Goal: Task Accomplishment & Management: Manage account settings

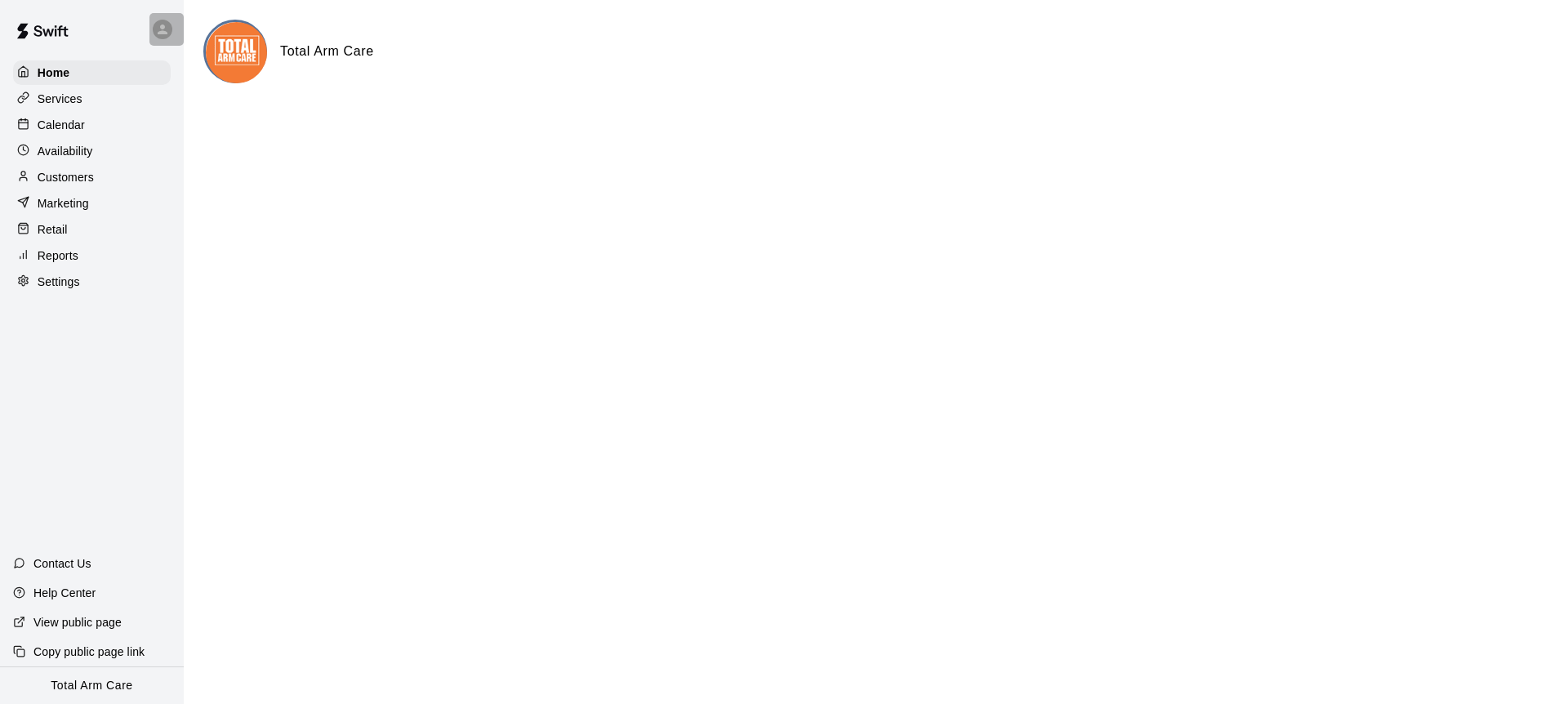
click at [152, 24] on div at bounding box center [167, 29] width 34 height 33
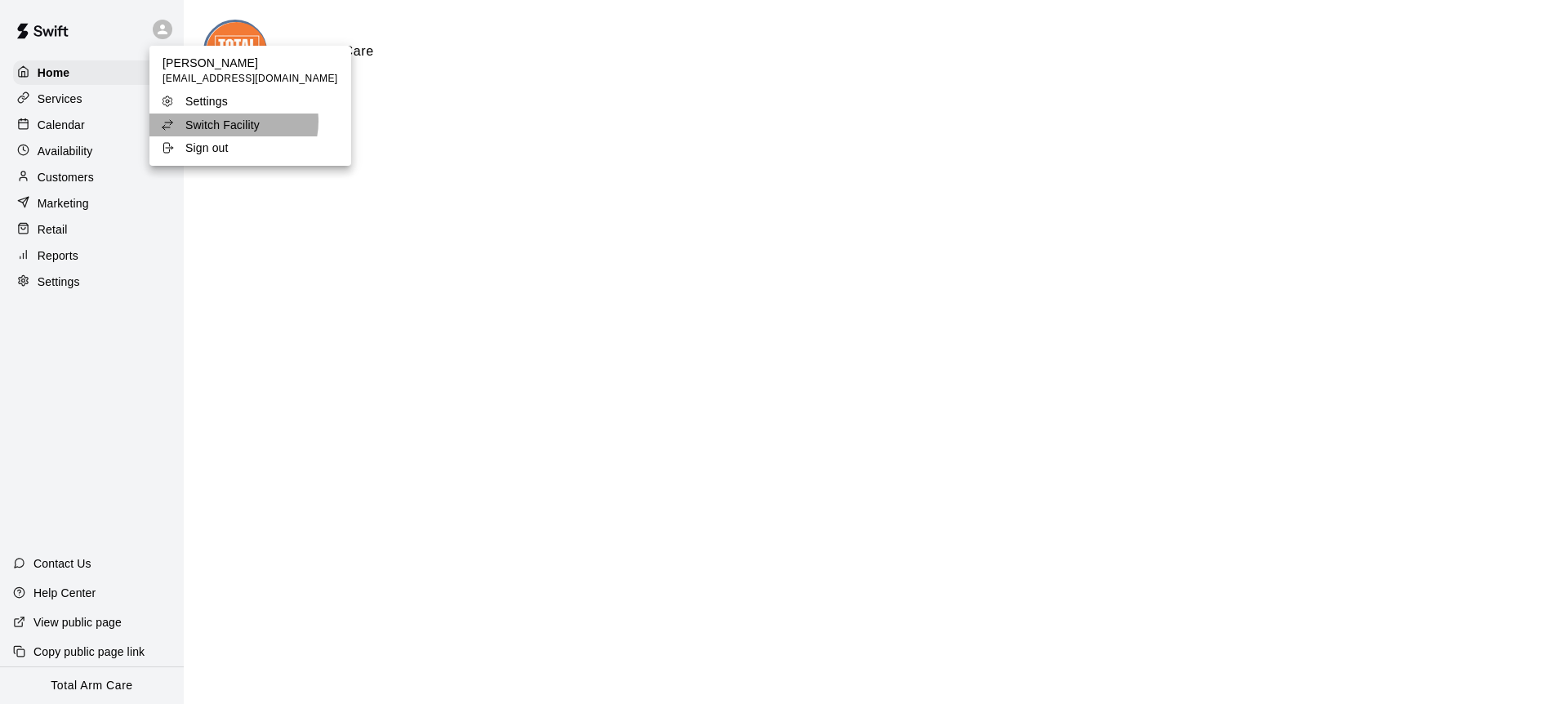
click at [233, 121] on p "Switch Facility" at bounding box center [223, 125] width 74 height 16
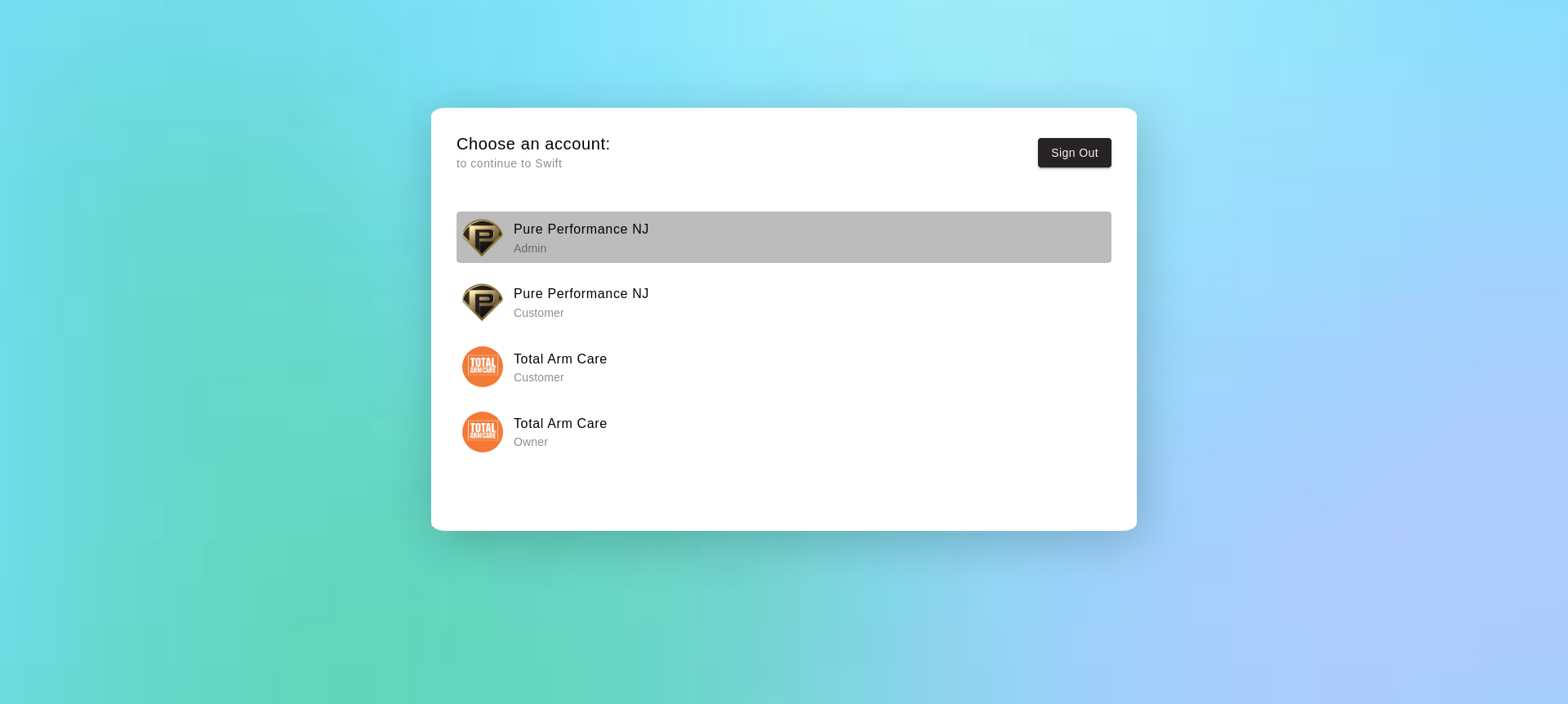
click at [499, 233] on img "button" at bounding box center [482, 237] width 41 height 41
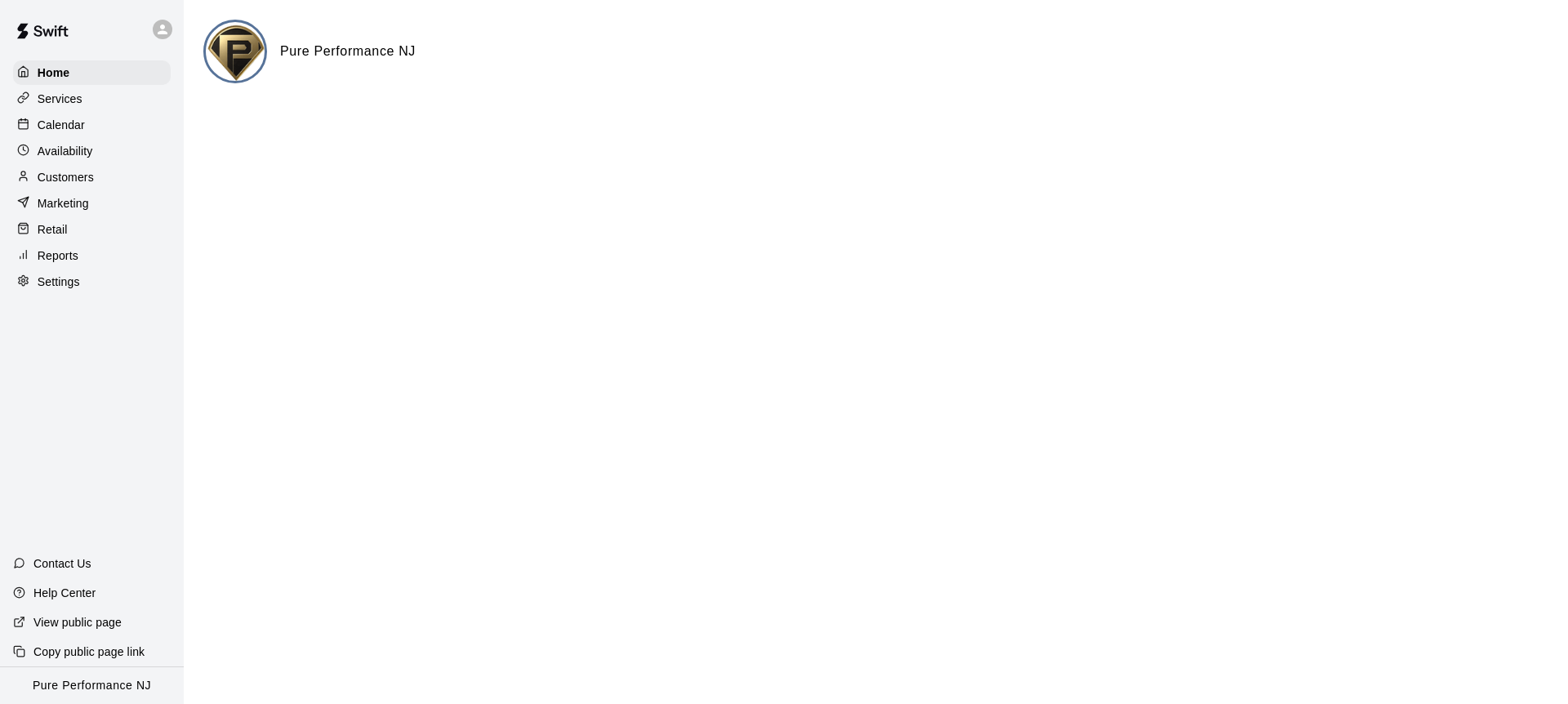
click at [71, 119] on p "Calendar" at bounding box center [61, 125] width 47 height 16
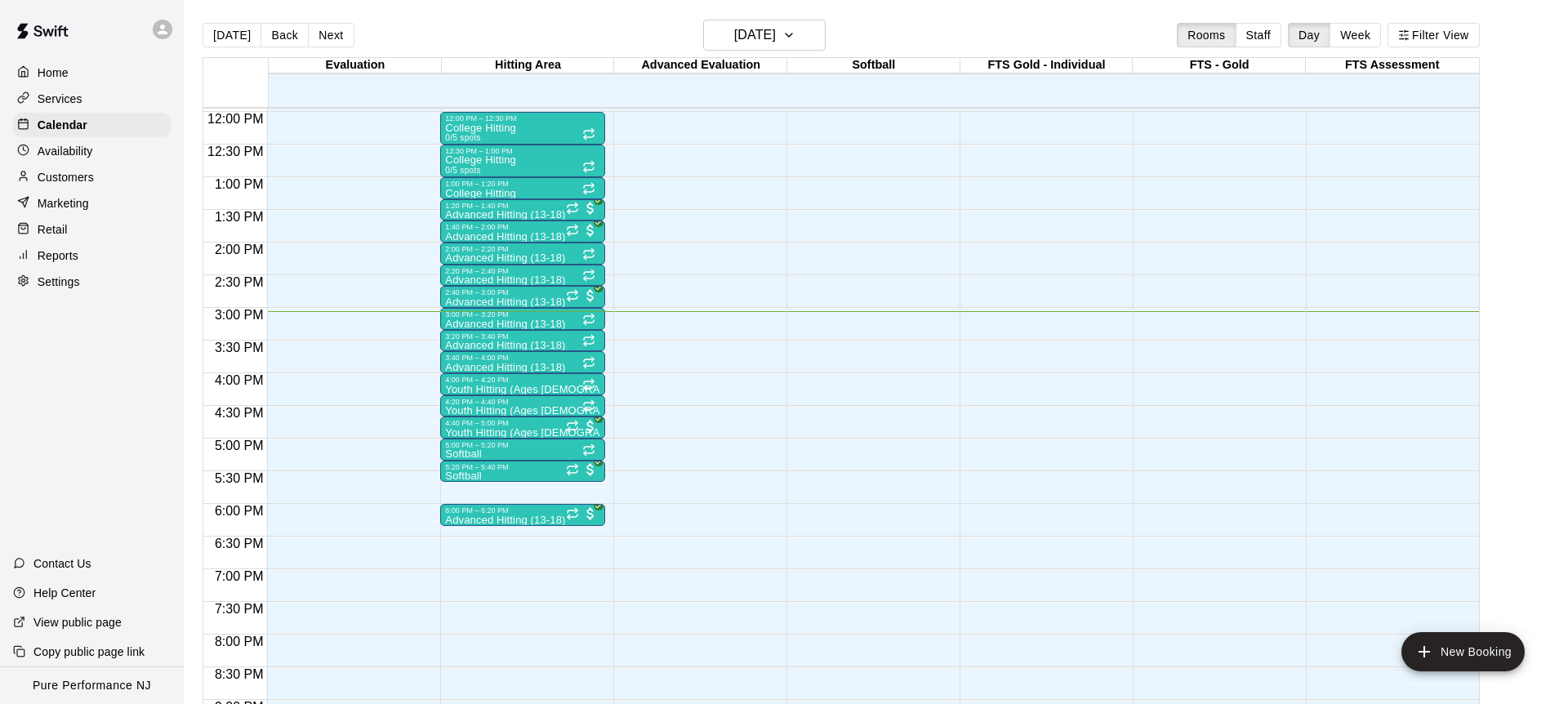
scroll to position [781, 0]
click at [56, 182] on p "Customers" at bounding box center [65, 178] width 56 height 16
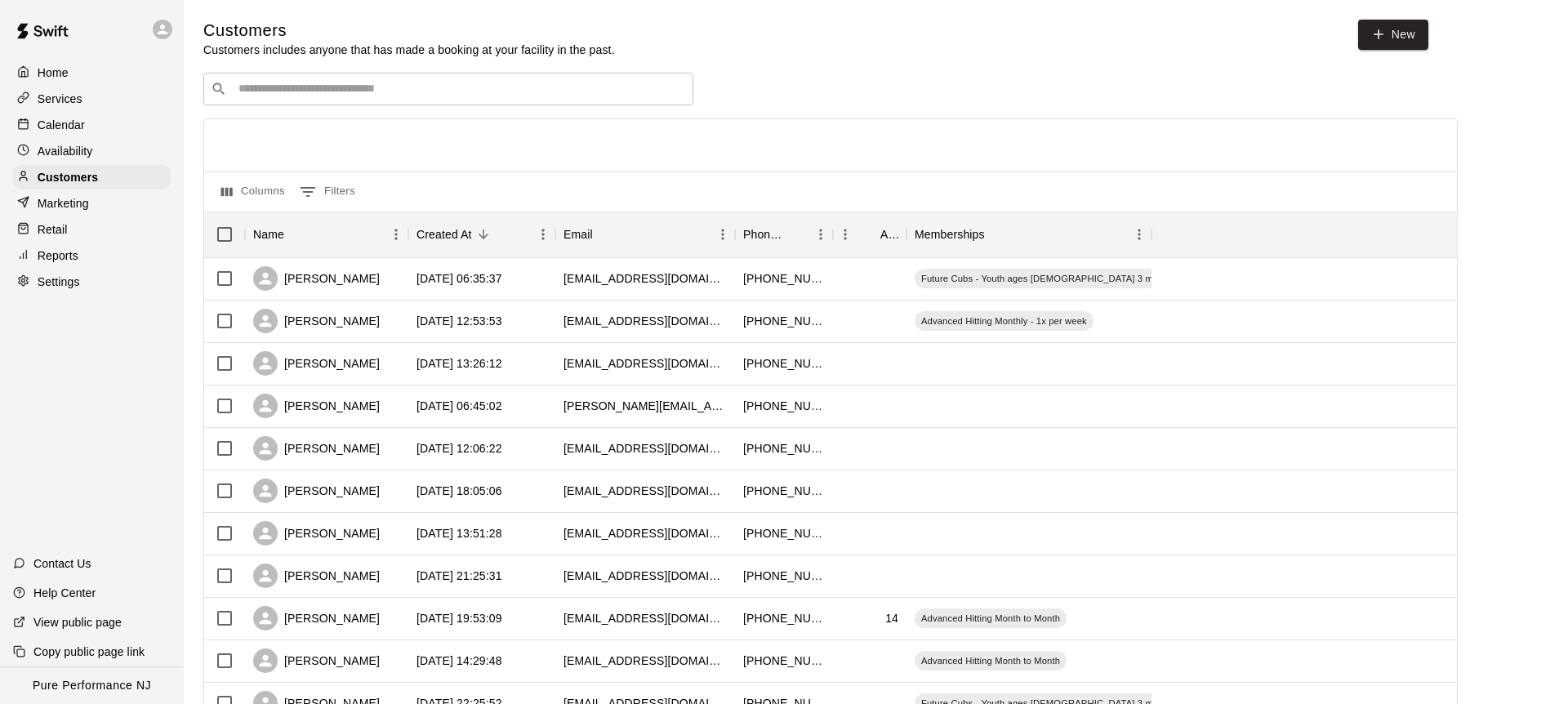
click at [292, 82] on input "Search customers by name or email" at bounding box center [460, 89] width 453 height 16
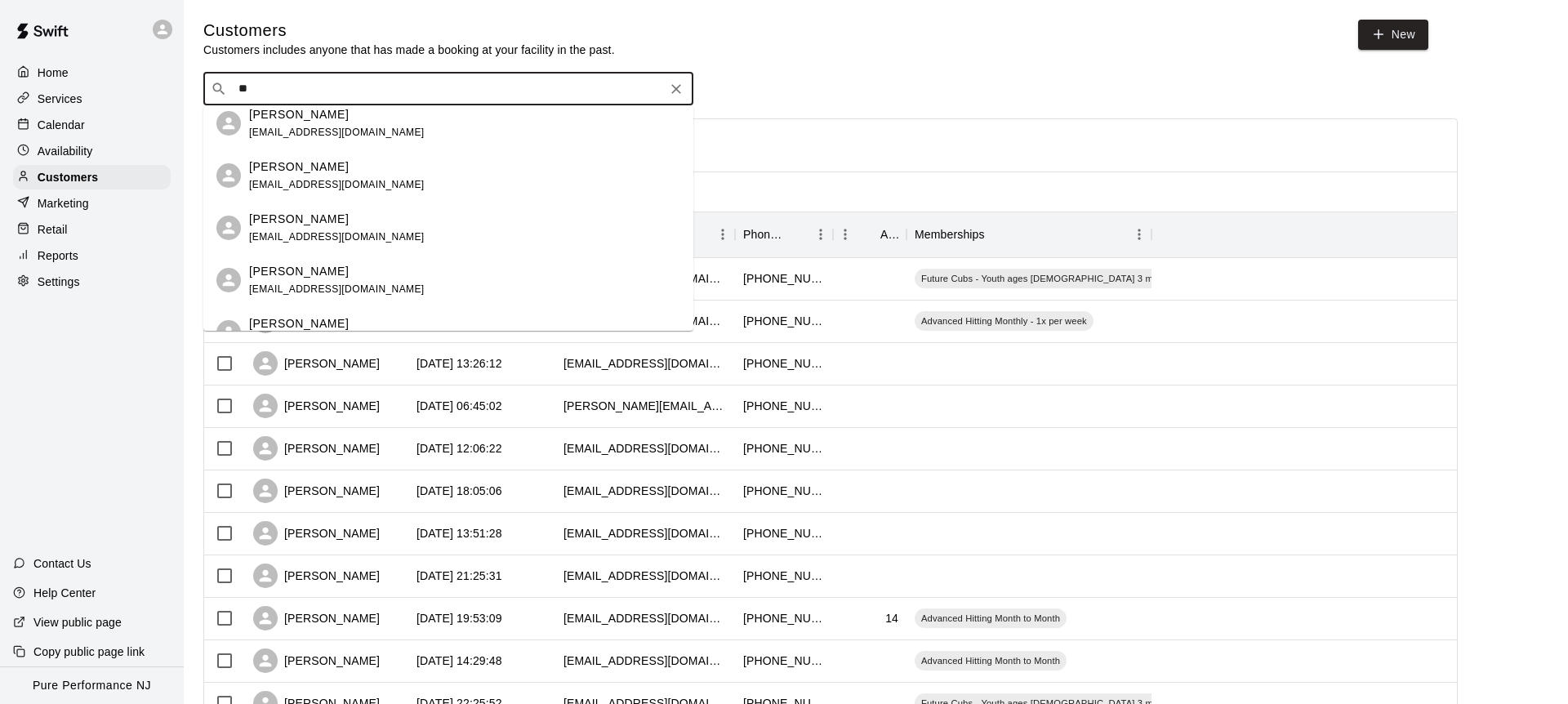
scroll to position [1266, 0]
type input "**"
click at [1160, 144] on div at bounding box center [830, 146] width 1253 height 53
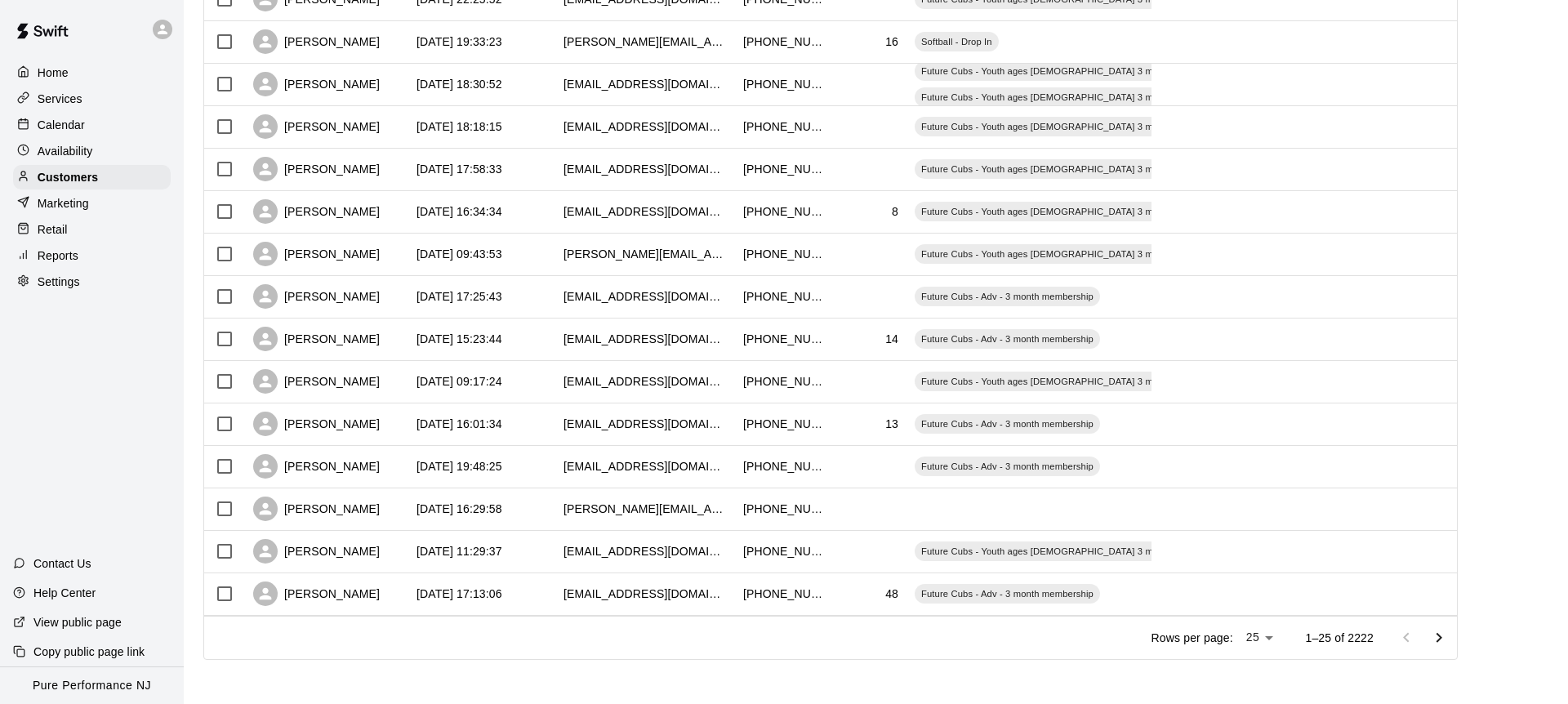
scroll to position [705, 0]
click at [1441, 641] on icon "Go to next page" at bounding box center [1439, 638] width 20 height 20
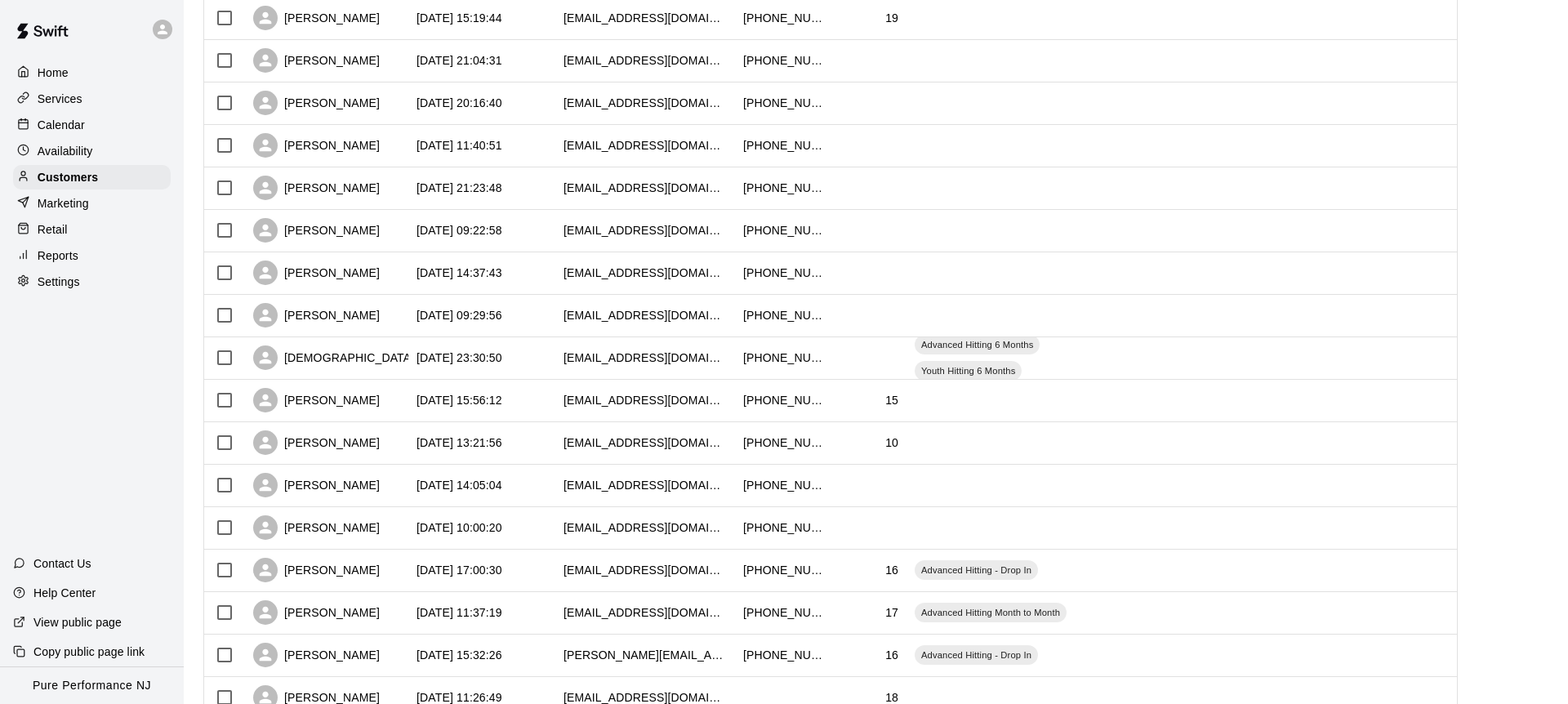
scroll to position [706, 0]
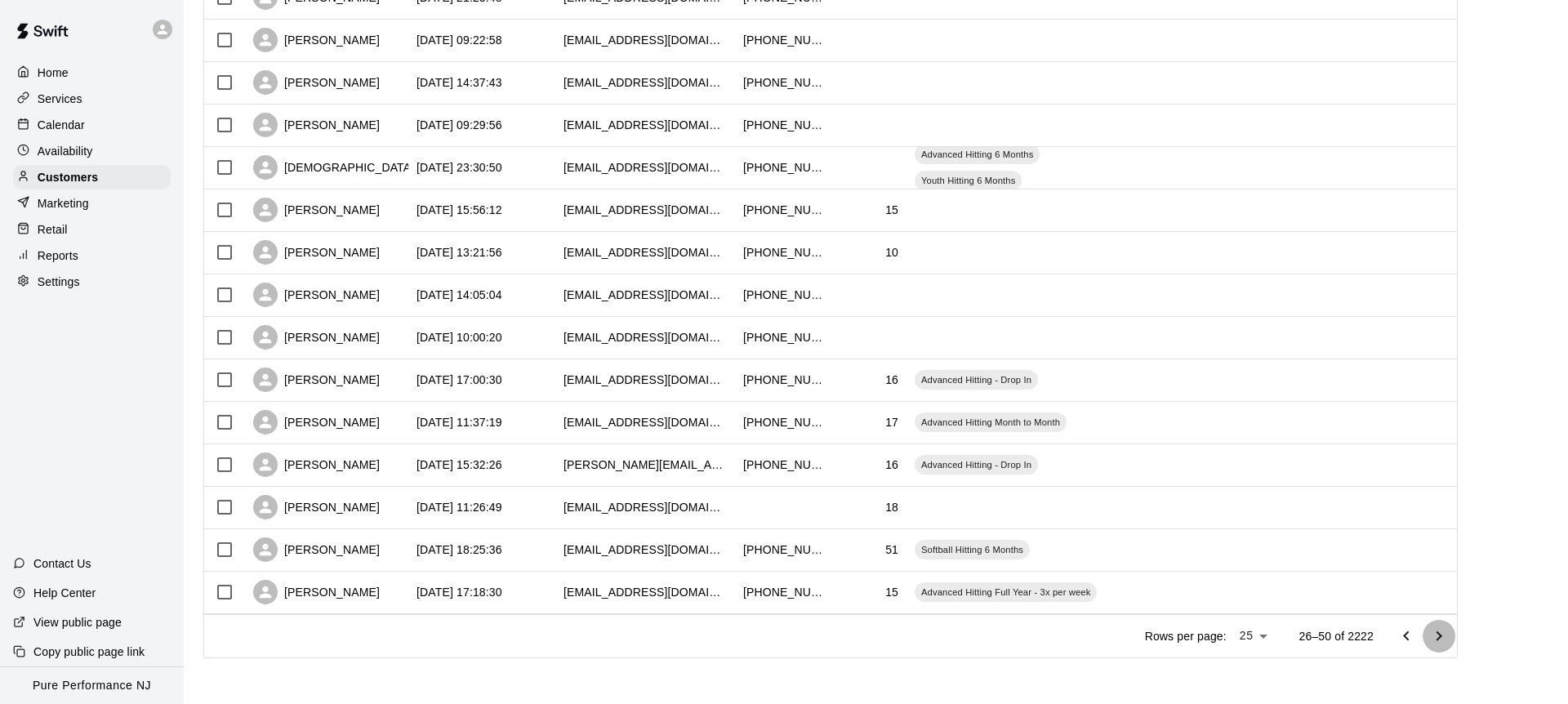
click at [1436, 635] on icon "Go to next page" at bounding box center [1439, 637] width 20 height 20
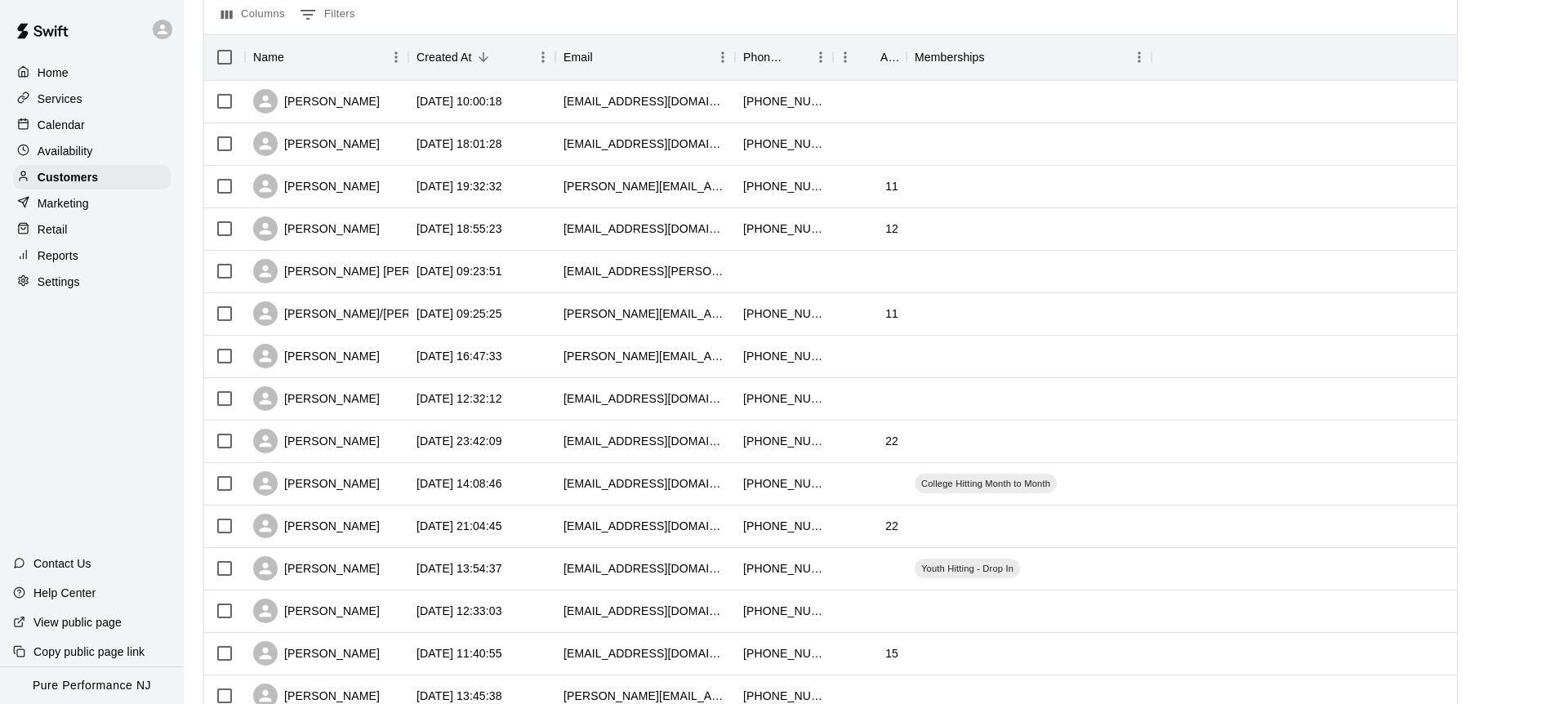
scroll to position [173, 0]
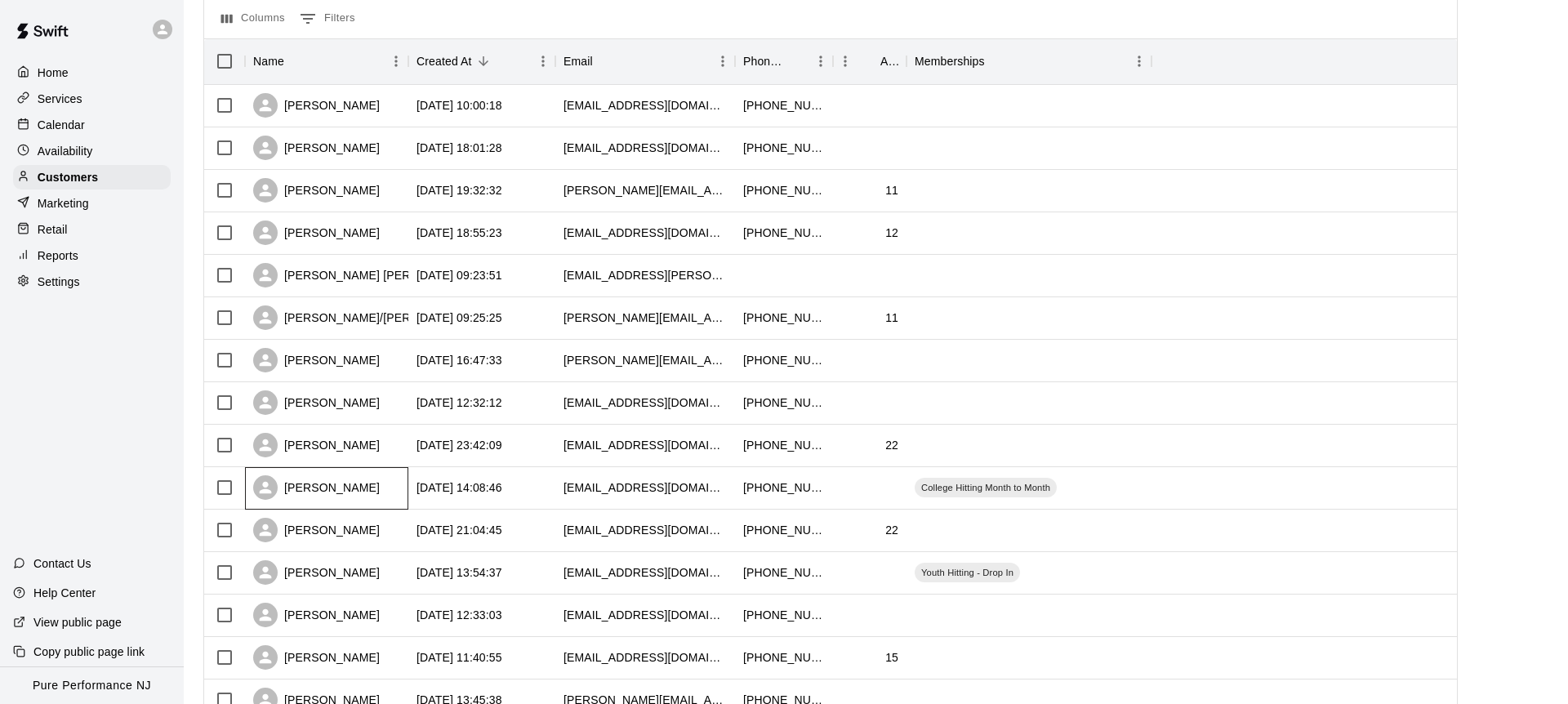
click at [342, 495] on div "[PERSON_NAME]" at bounding box center [317, 487] width 127 height 24
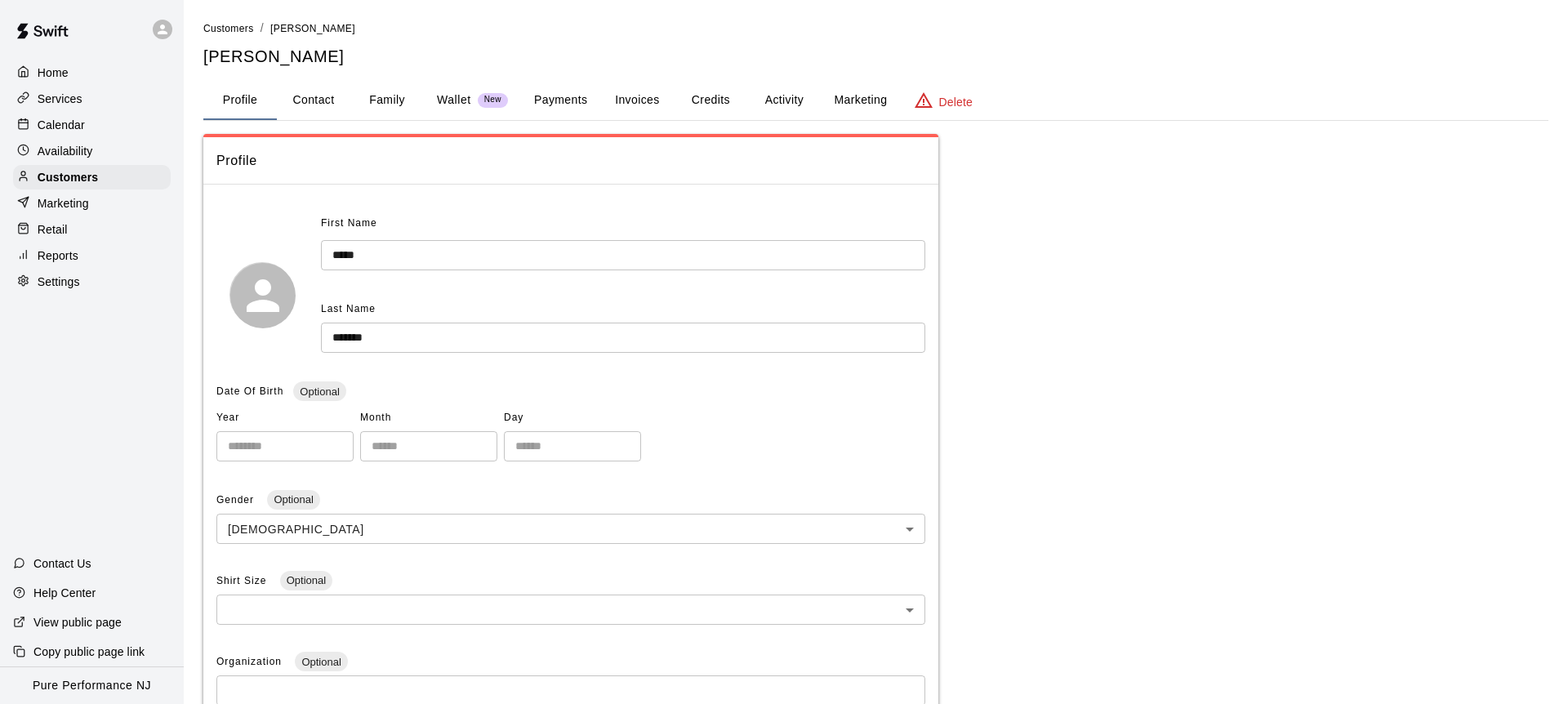
click at [794, 108] on button "Activity" at bounding box center [784, 100] width 73 height 39
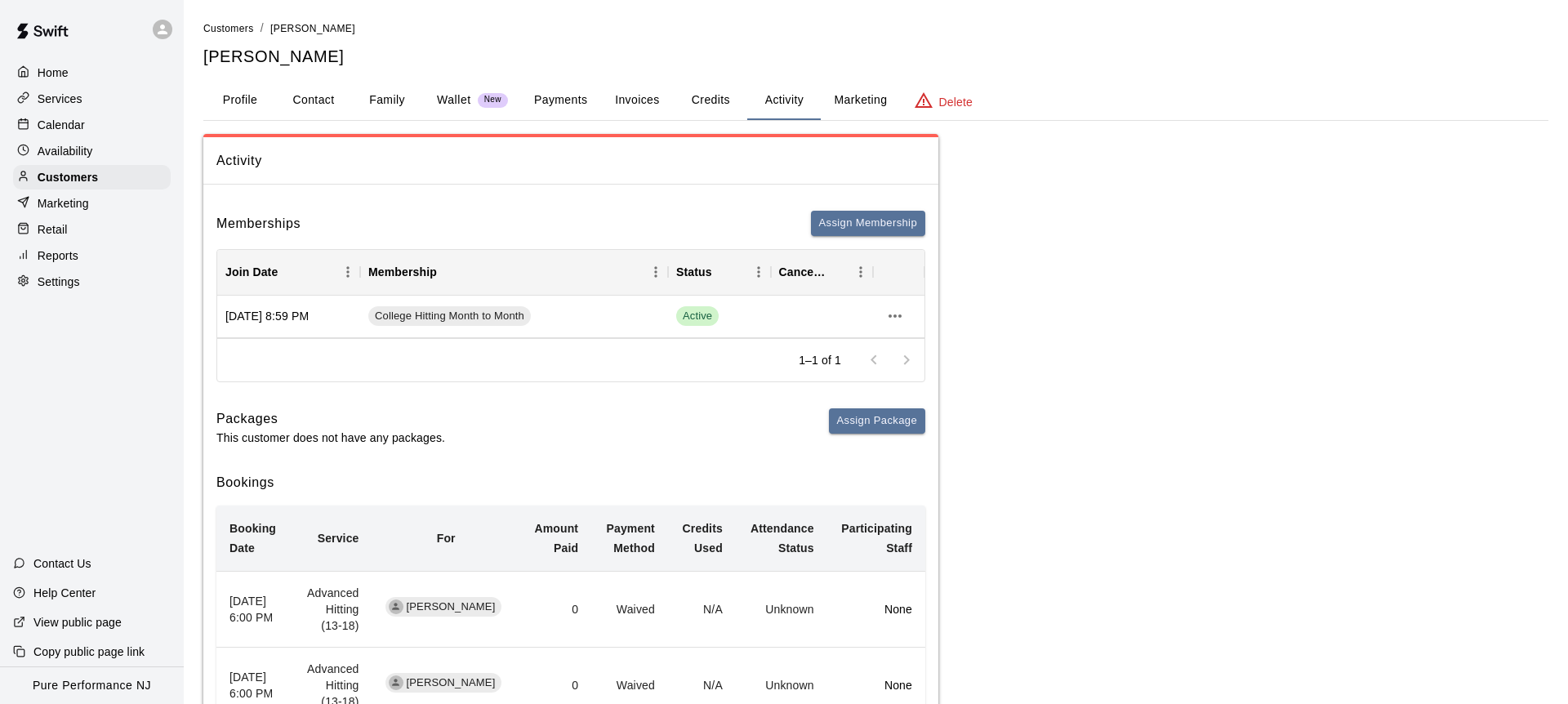
click at [615, 95] on button "Invoices" at bounding box center [637, 100] width 73 height 39
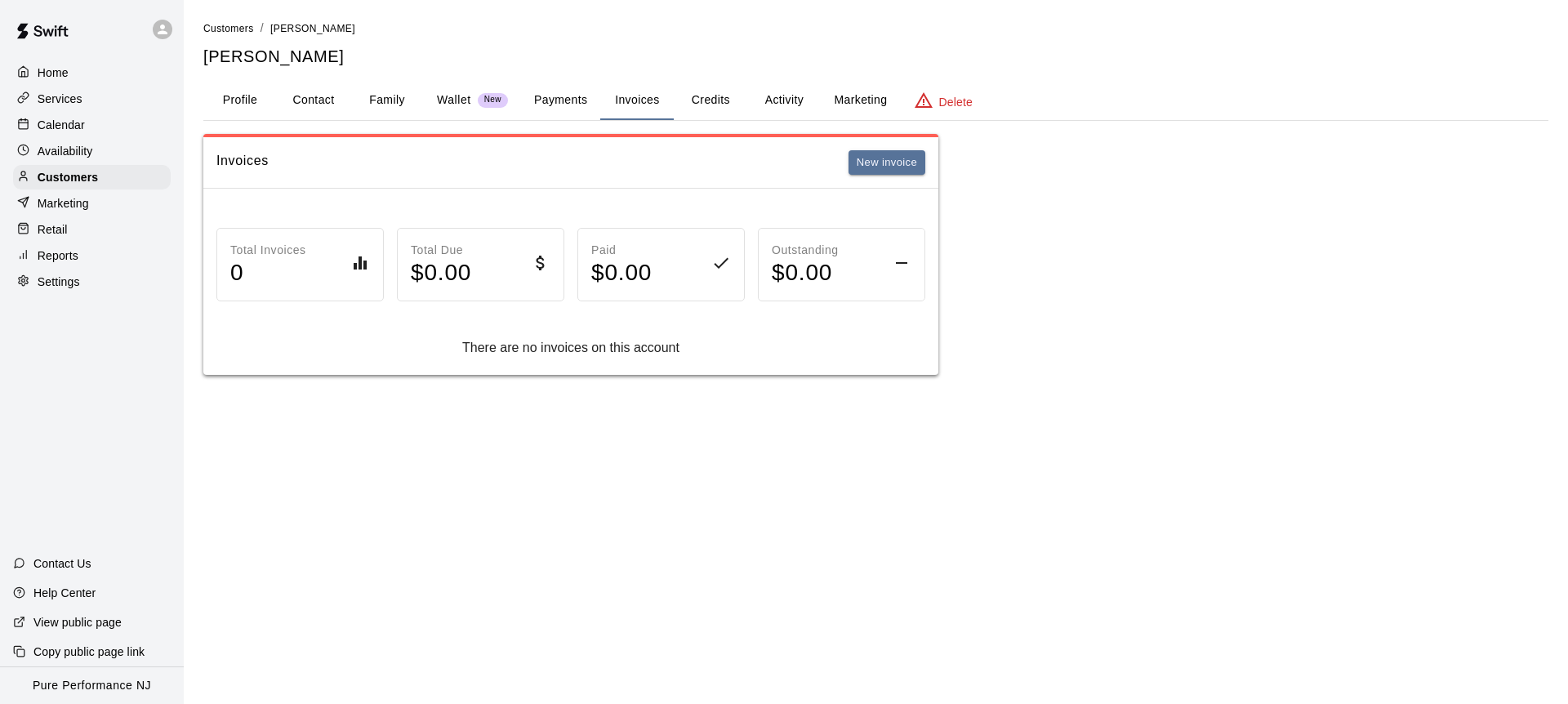
click at [571, 95] on button "Payments" at bounding box center [560, 100] width 79 height 39
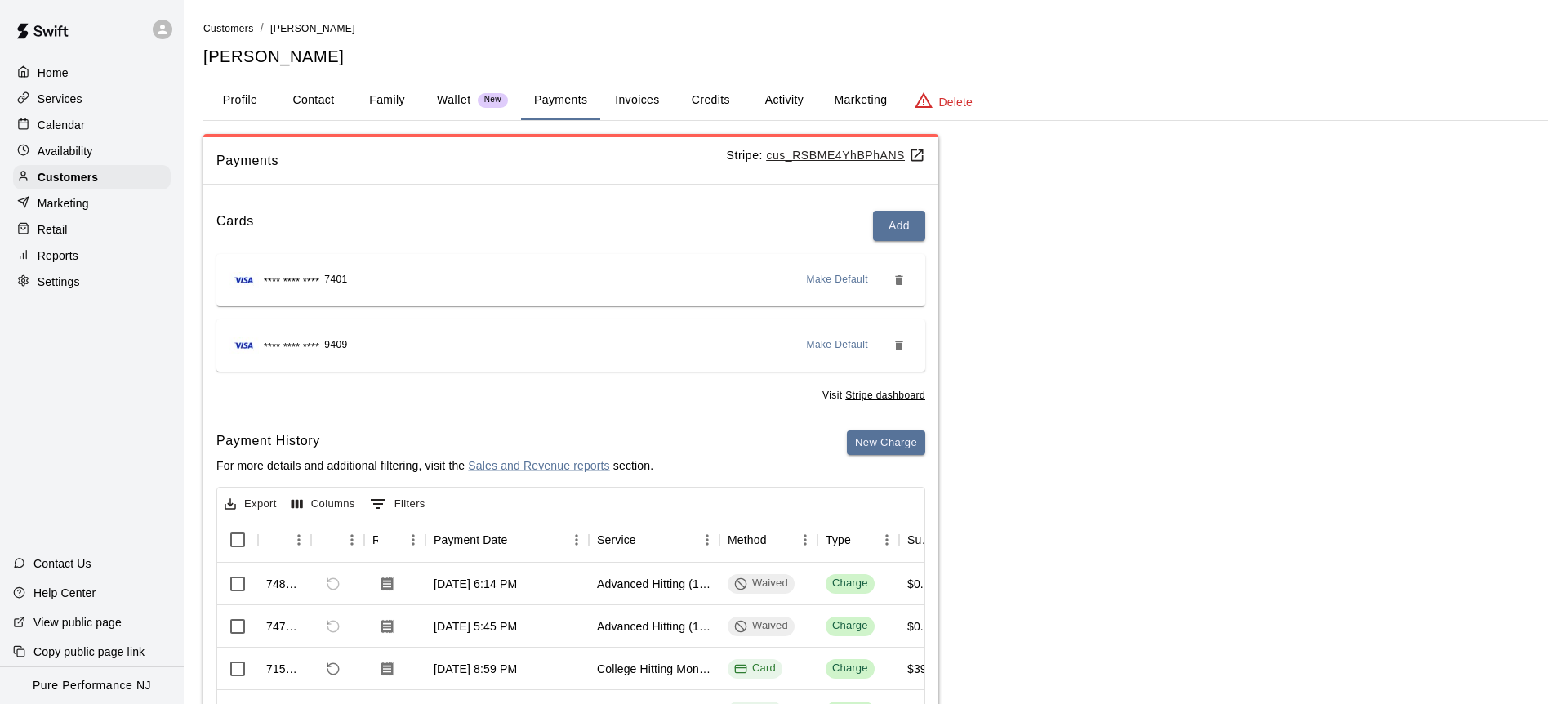
click at [833, 156] on u "cus_RSBME4YhBPhANS" at bounding box center [846, 155] width 159 height 13
click at [87, 178] on p "Customers" at bounding box center [67, 178] width 61 height 16
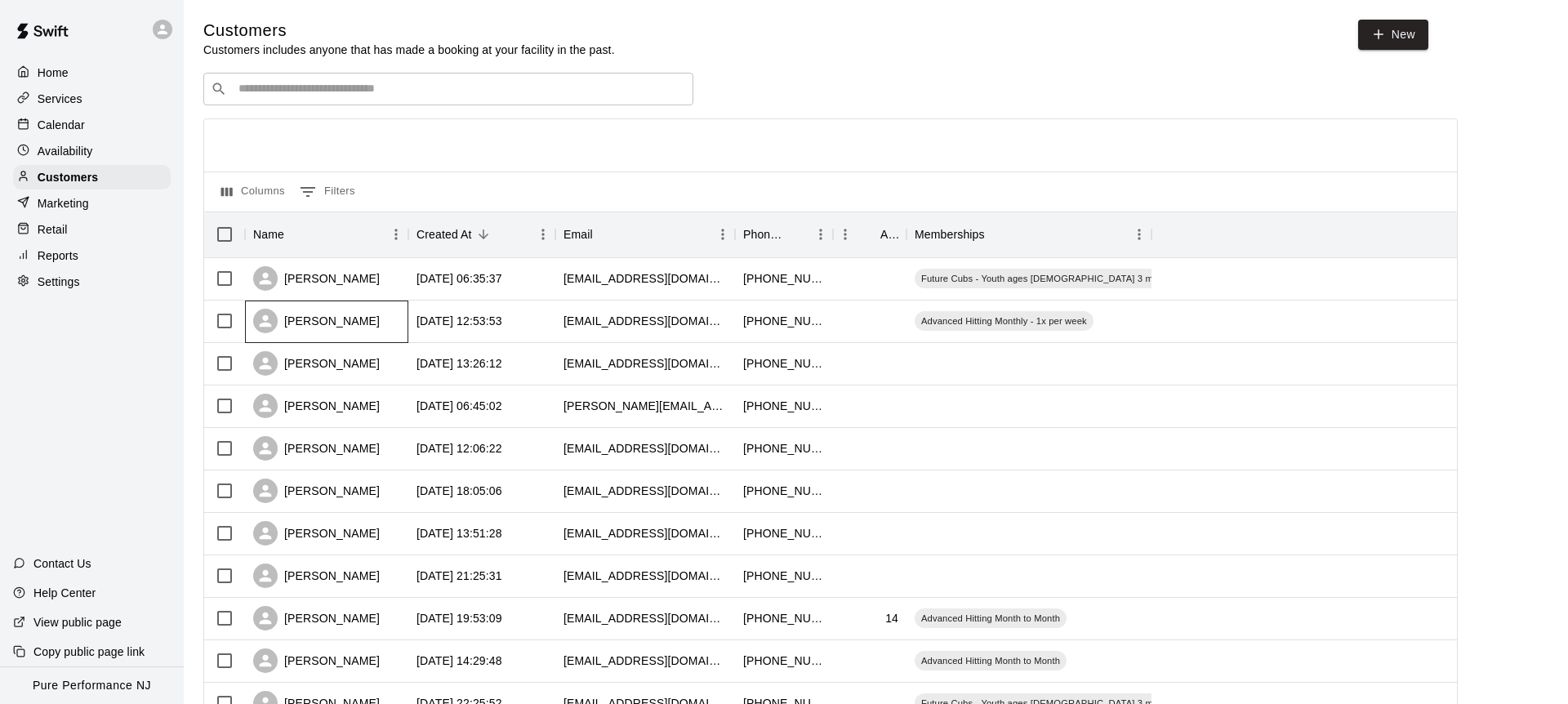
click at [331, 315] on div "[PERSON_NAME]" at bounding box center [317, 321] width 127 height 24
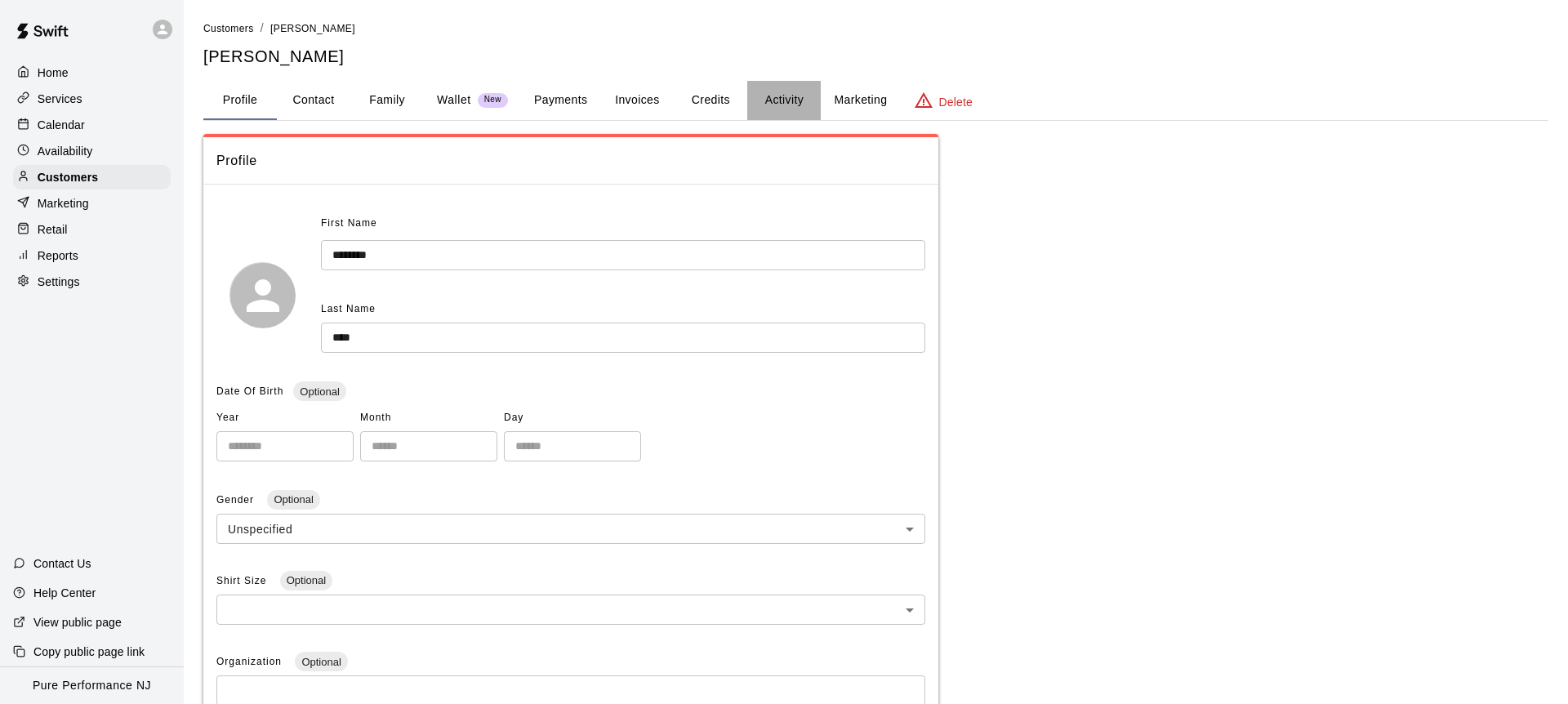
click at [794, 104] on button "Activity" at bounding box center [784, 100] width 73 height 39
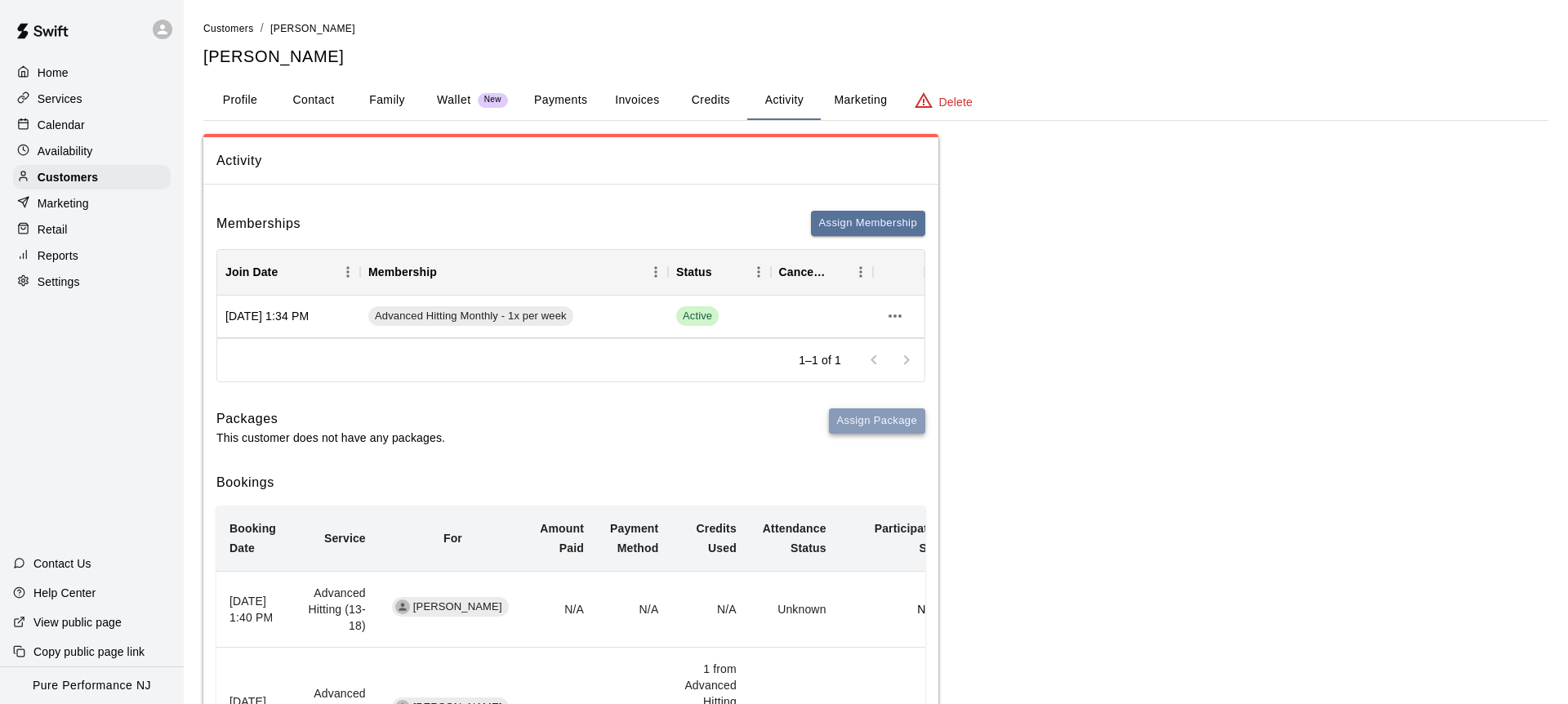
click at [861, 414] on button "Assign Package" at bounding box center [877, 421] width 96 height 25
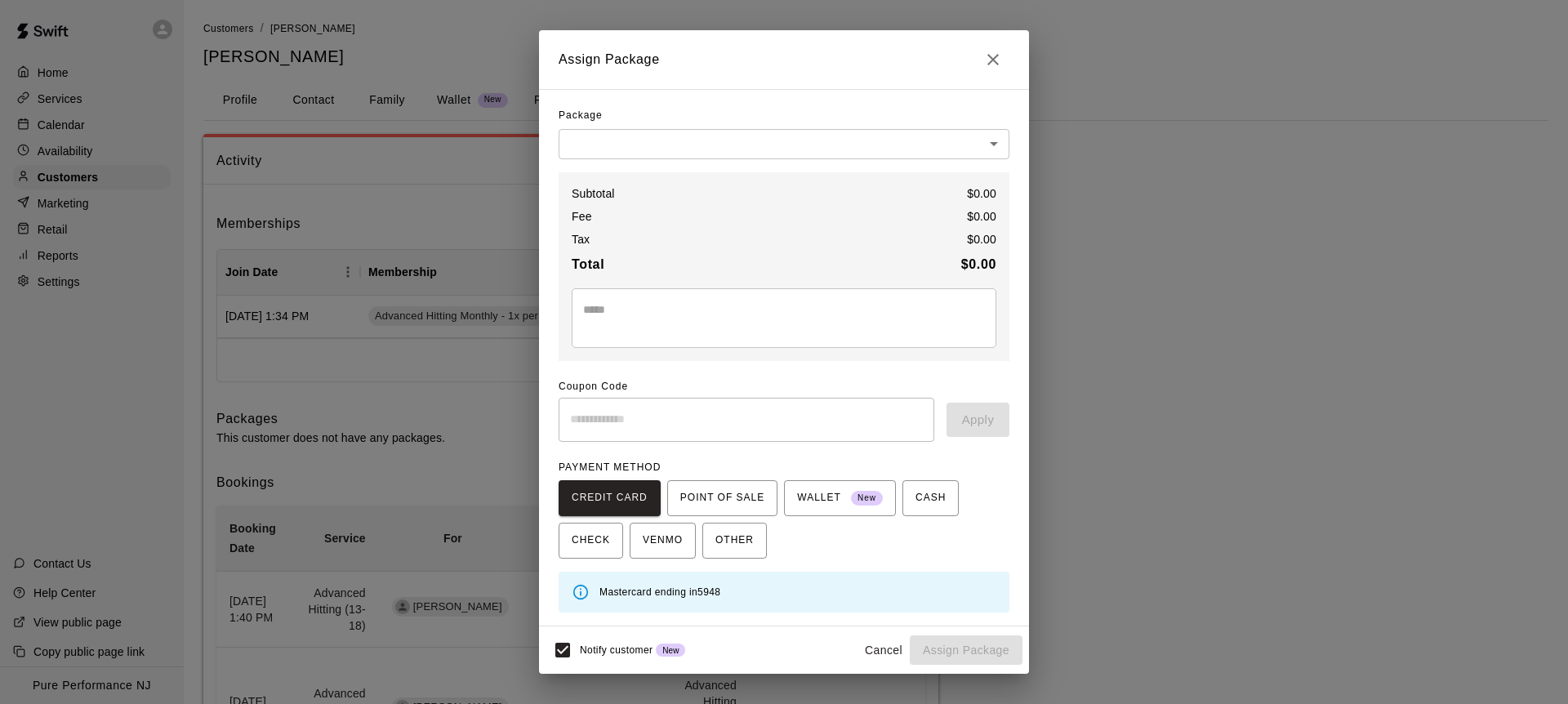
click at [630, 144] on body "Home Services Calendar Availability Customers Marketing Retail Reports Settings…" at bounding box center [784, 471] width 1568 height 943
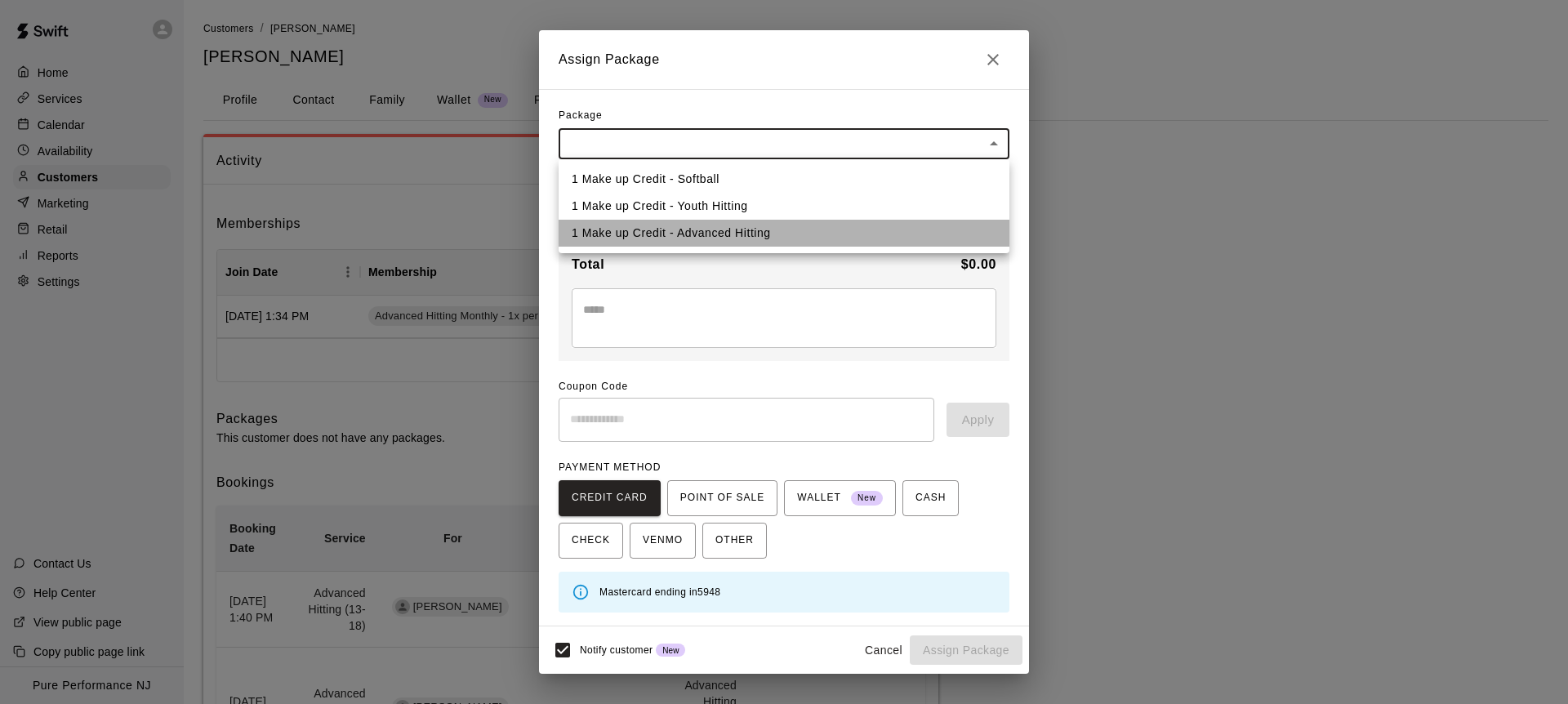
click at [727, 228] on li "1 Make up Credit - Advanced Hitting" at bounding box center [784, 234] width 451 height 27
type input "**********"
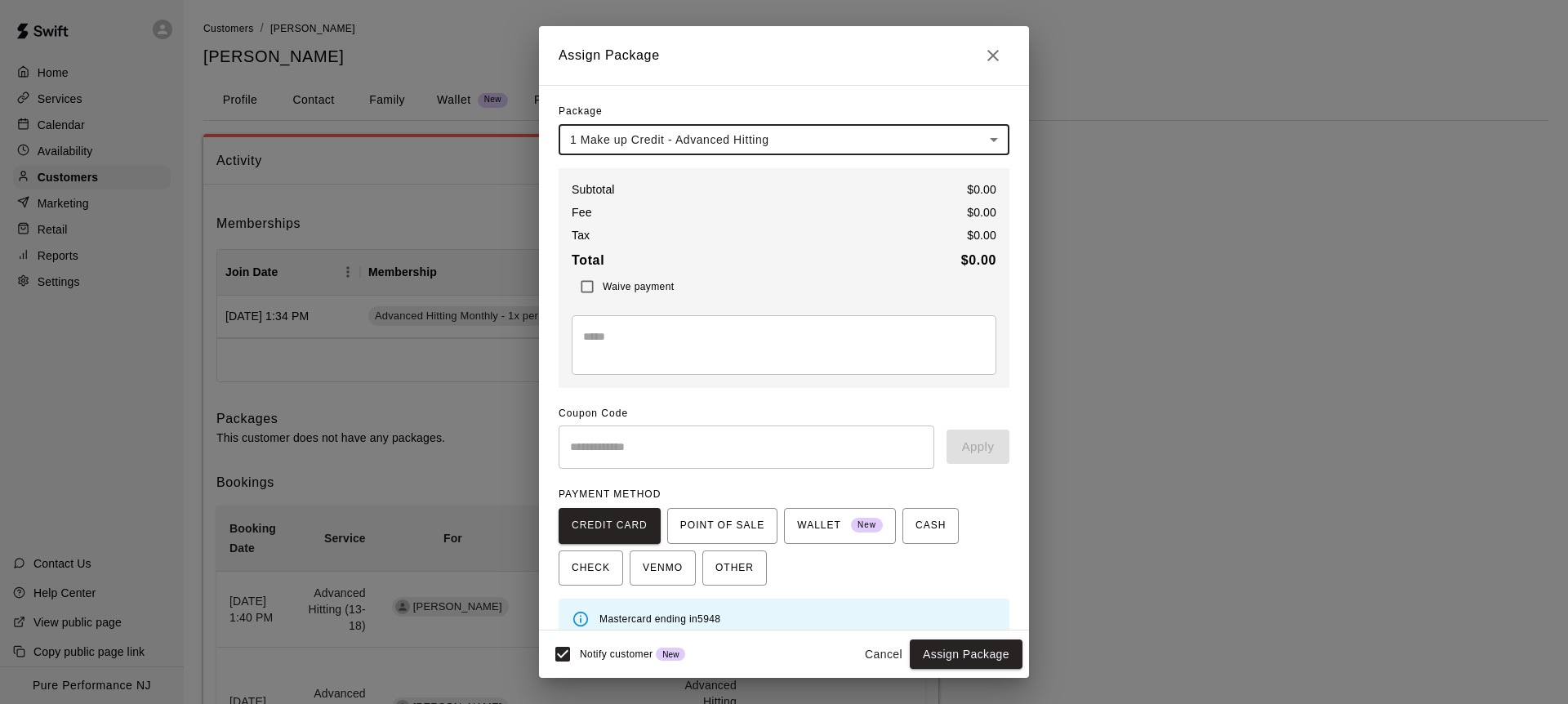
click at [965, 652] on button "Assign Package" at bounding box center [967, 654] width 112 height 30
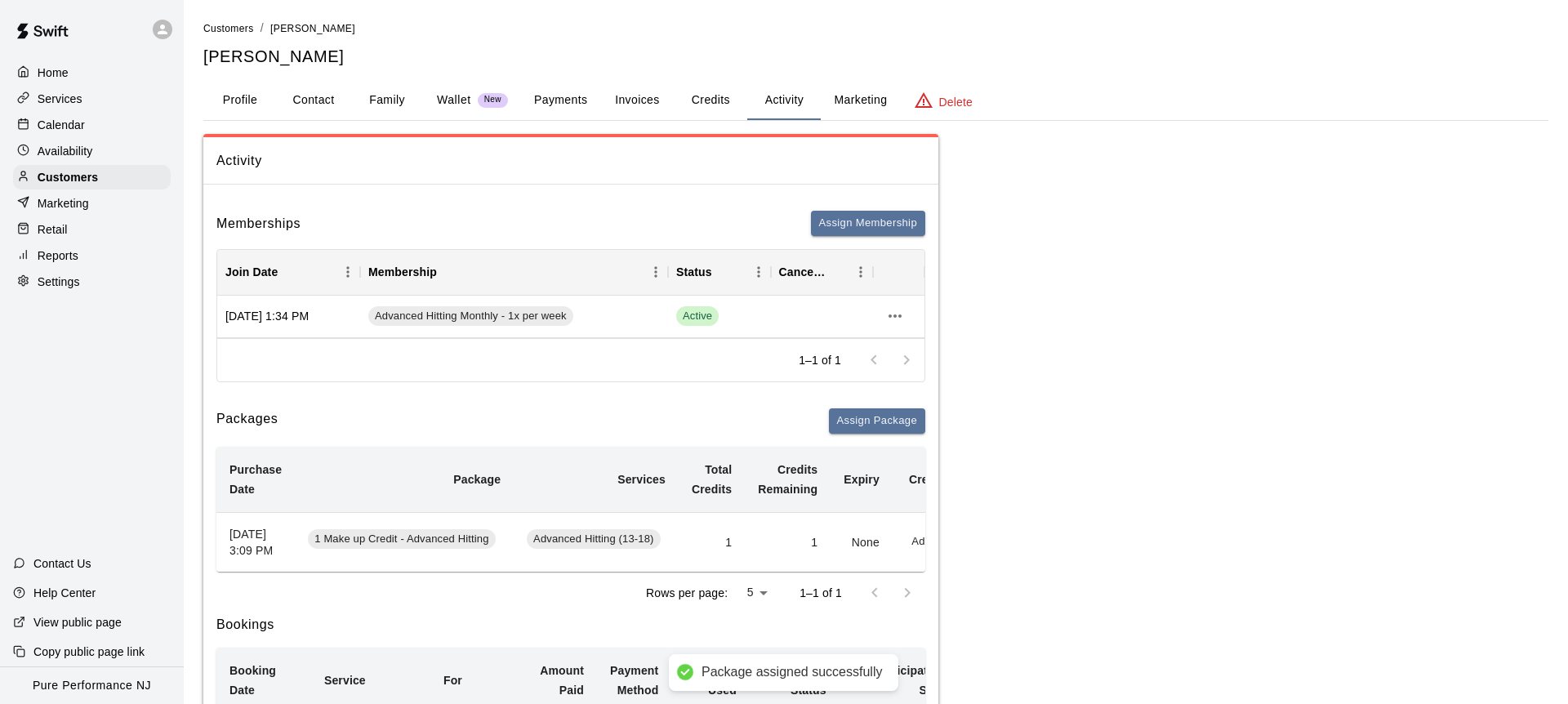
click at [159, 30] on icon at bounding box center [162, 29] width 14 height 14
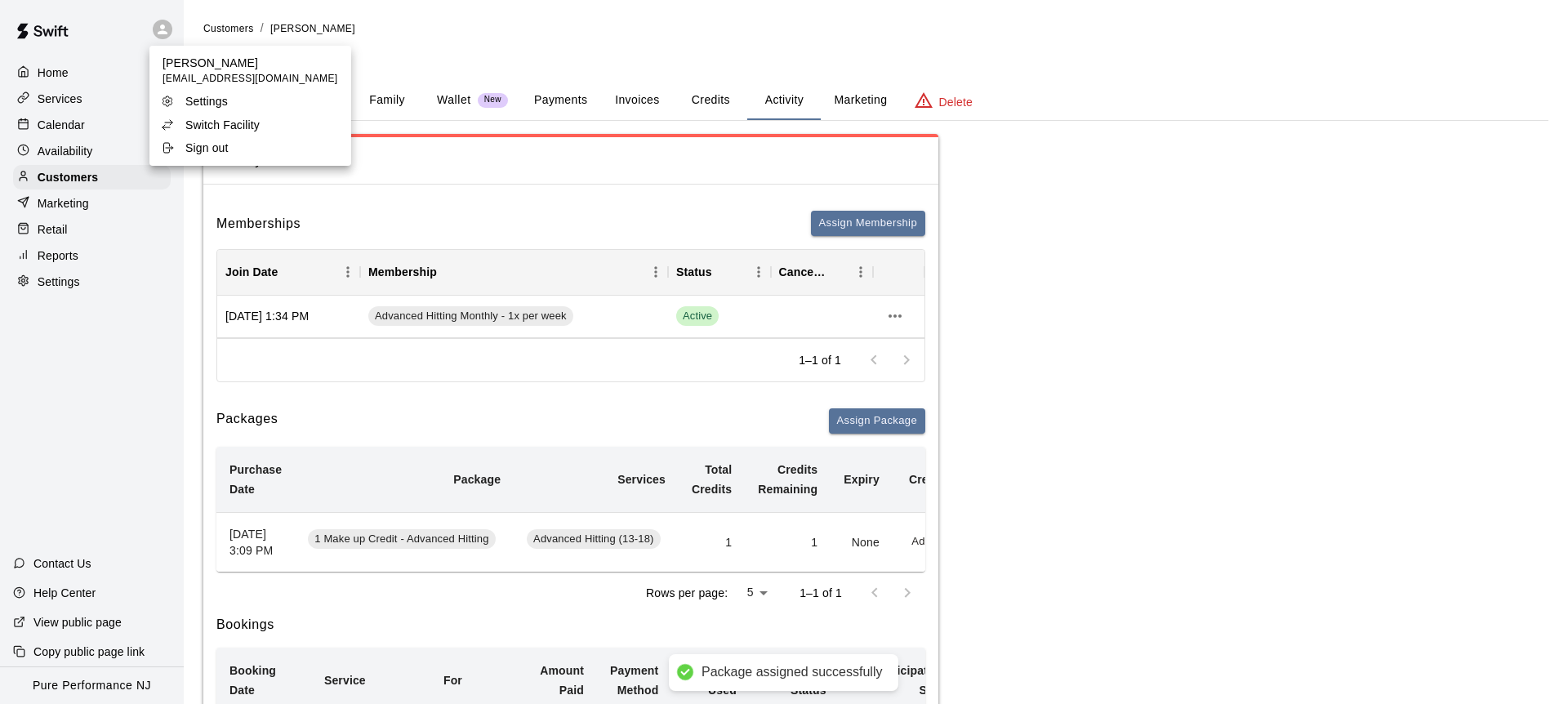
click at [190, 123] on p "Switch Facility" at bounding box center [223, 125] width 74 height 16
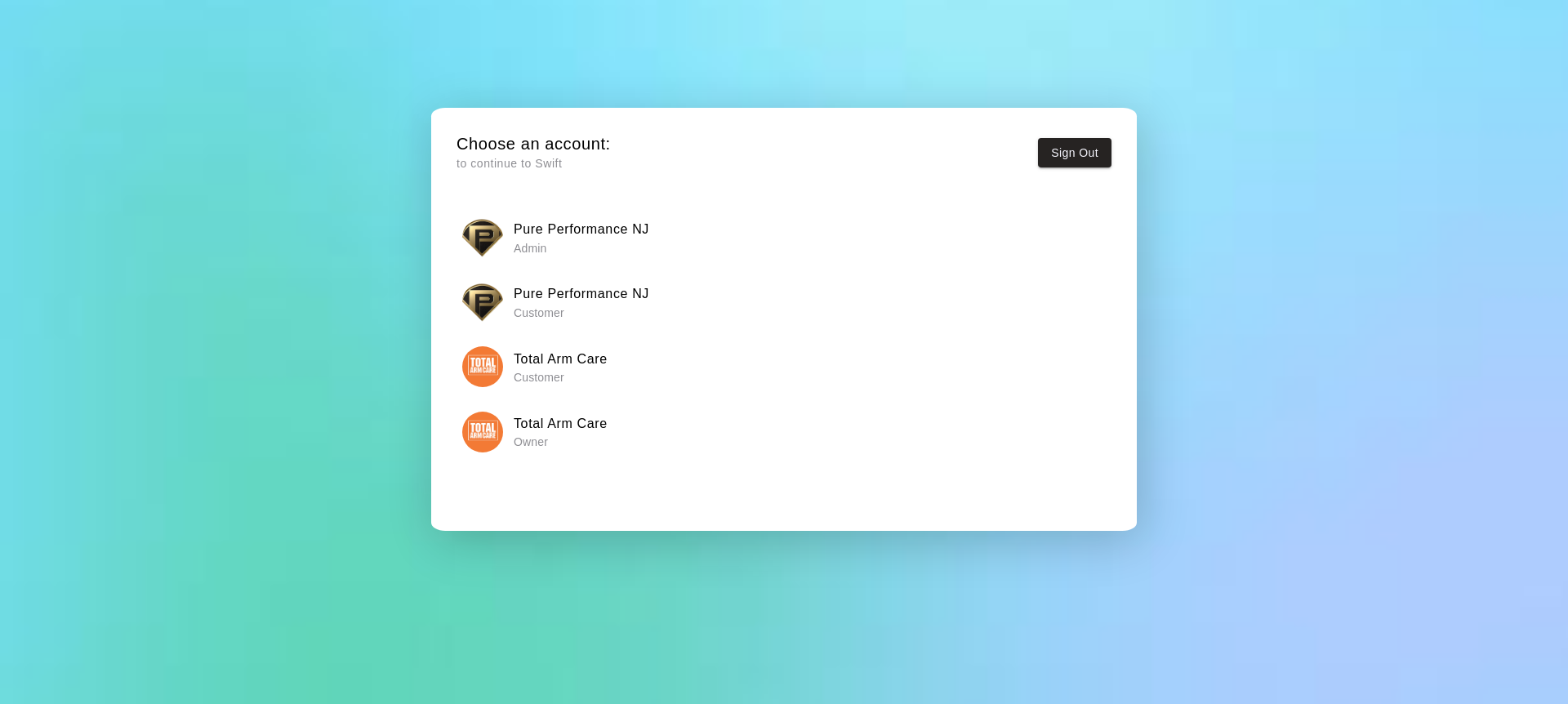
click at [479, 445] on img "button" at bounding box center [482, 431] width 41 height 41
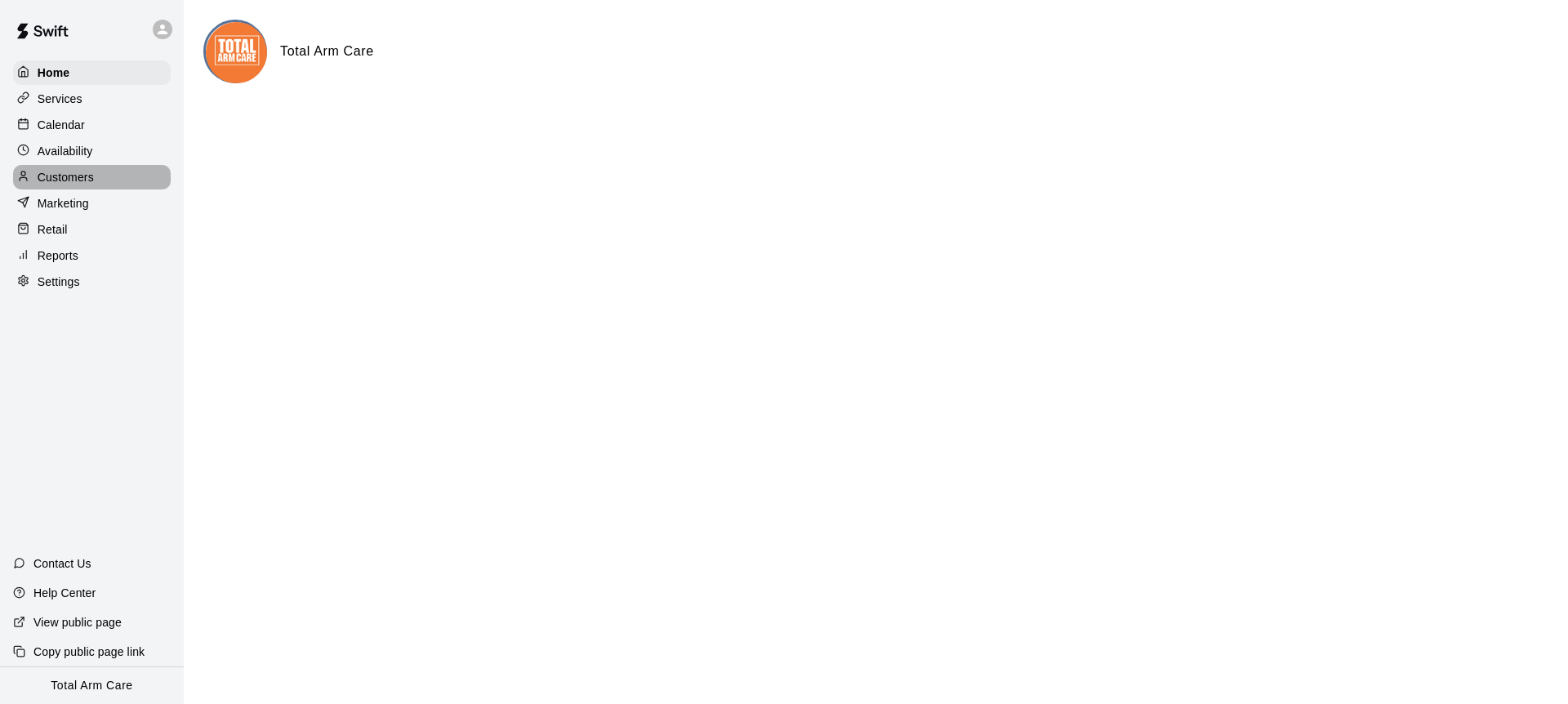
click at [65, 166] on div "Customers" at bounding box center [91, 177] width 158 height 24
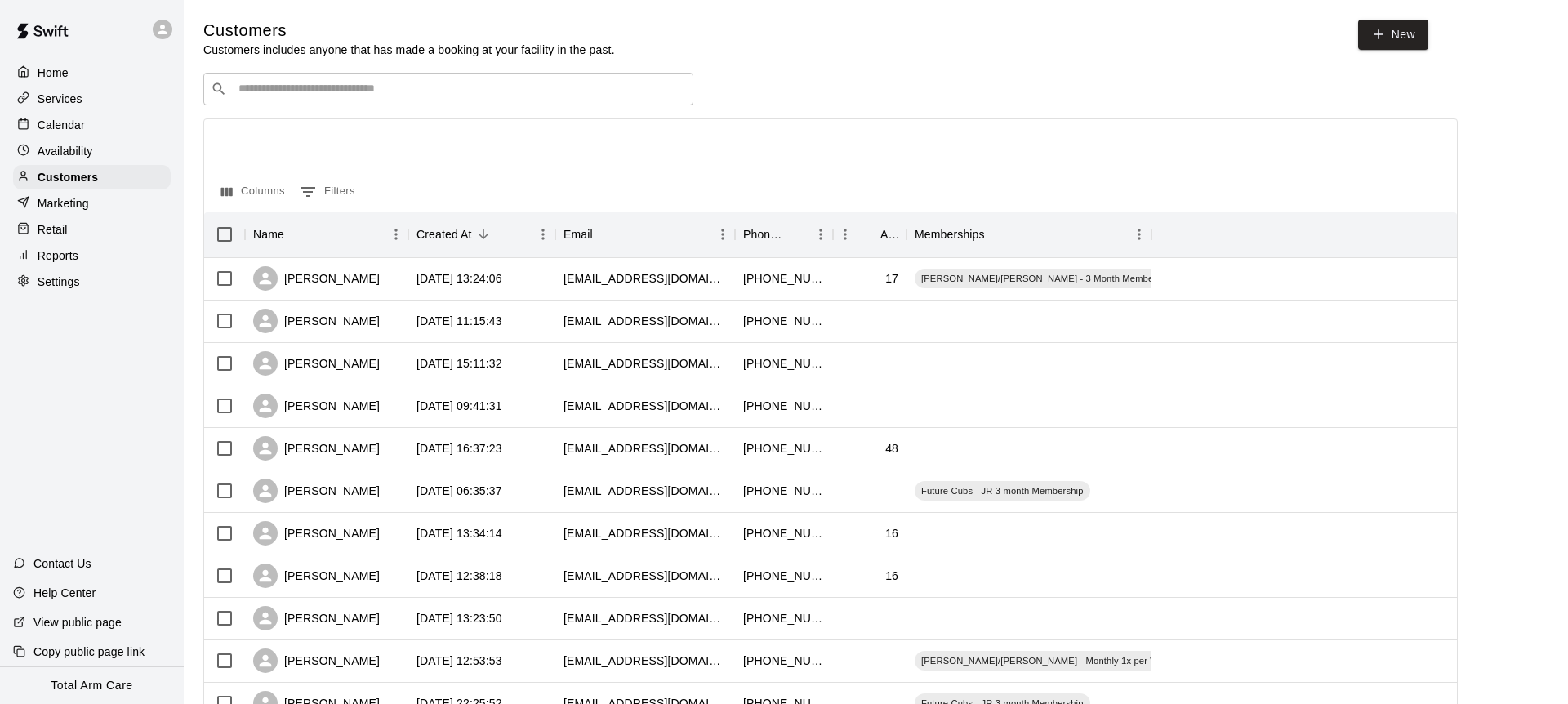
click at [283, 92] on input "Search customers by name or email" at bounding box center [460, 89] width 453 height 16
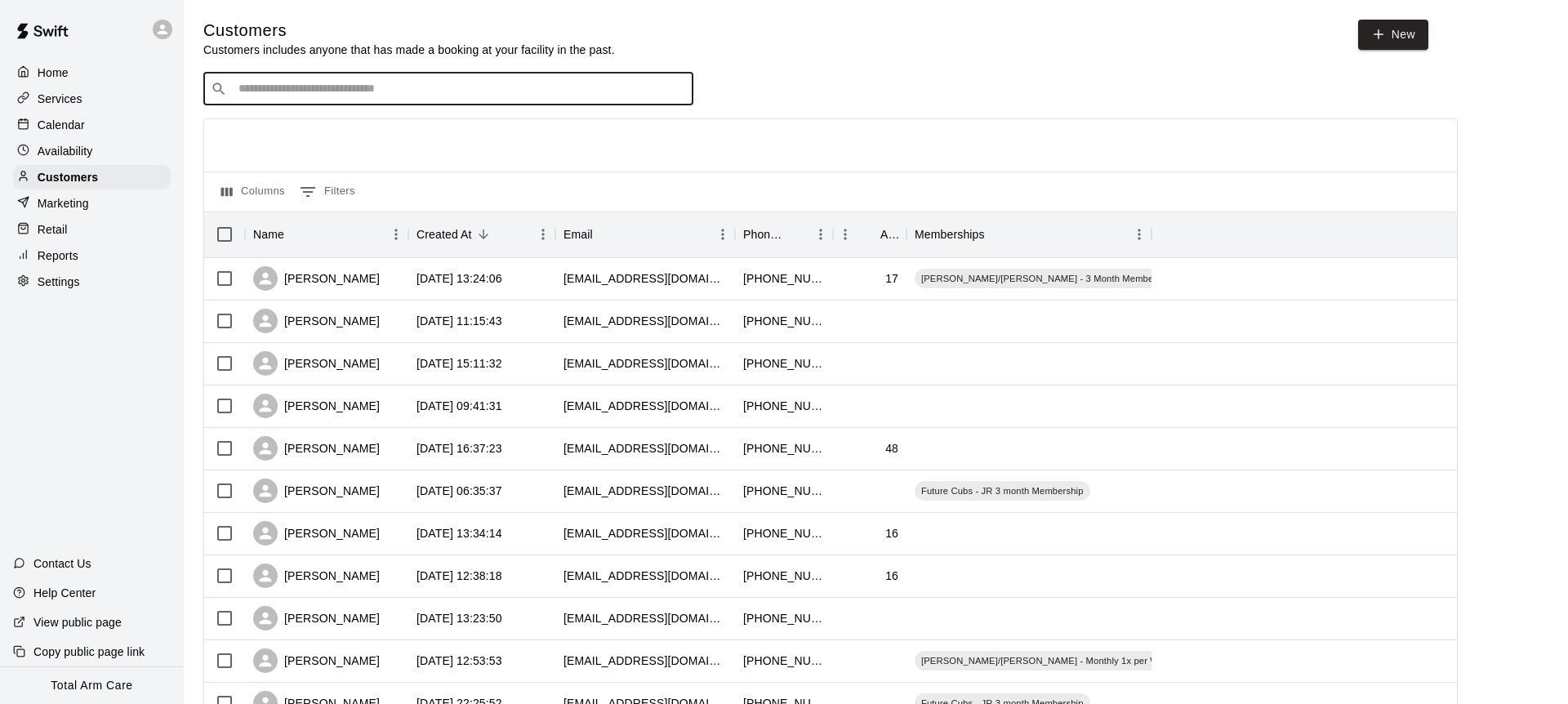
type input "*"
type input "****"
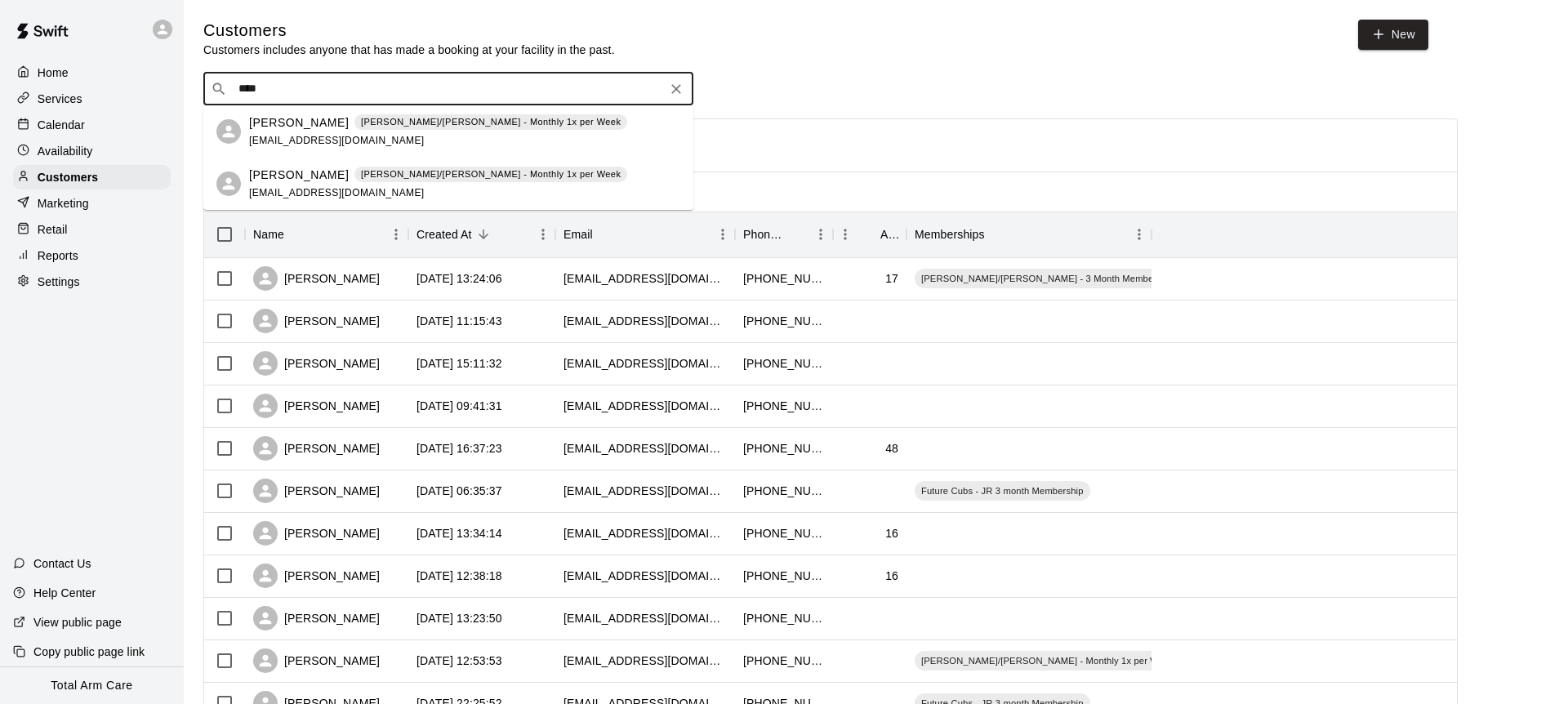
click at [283, 184] on div "[PERSON_NAME] [PERSON_NAME]/[PERSON_NAME] - Monthly 1x per Week [EMAIL_ADDRESS]…" at bounding box center [438, 184] width 378 height 35
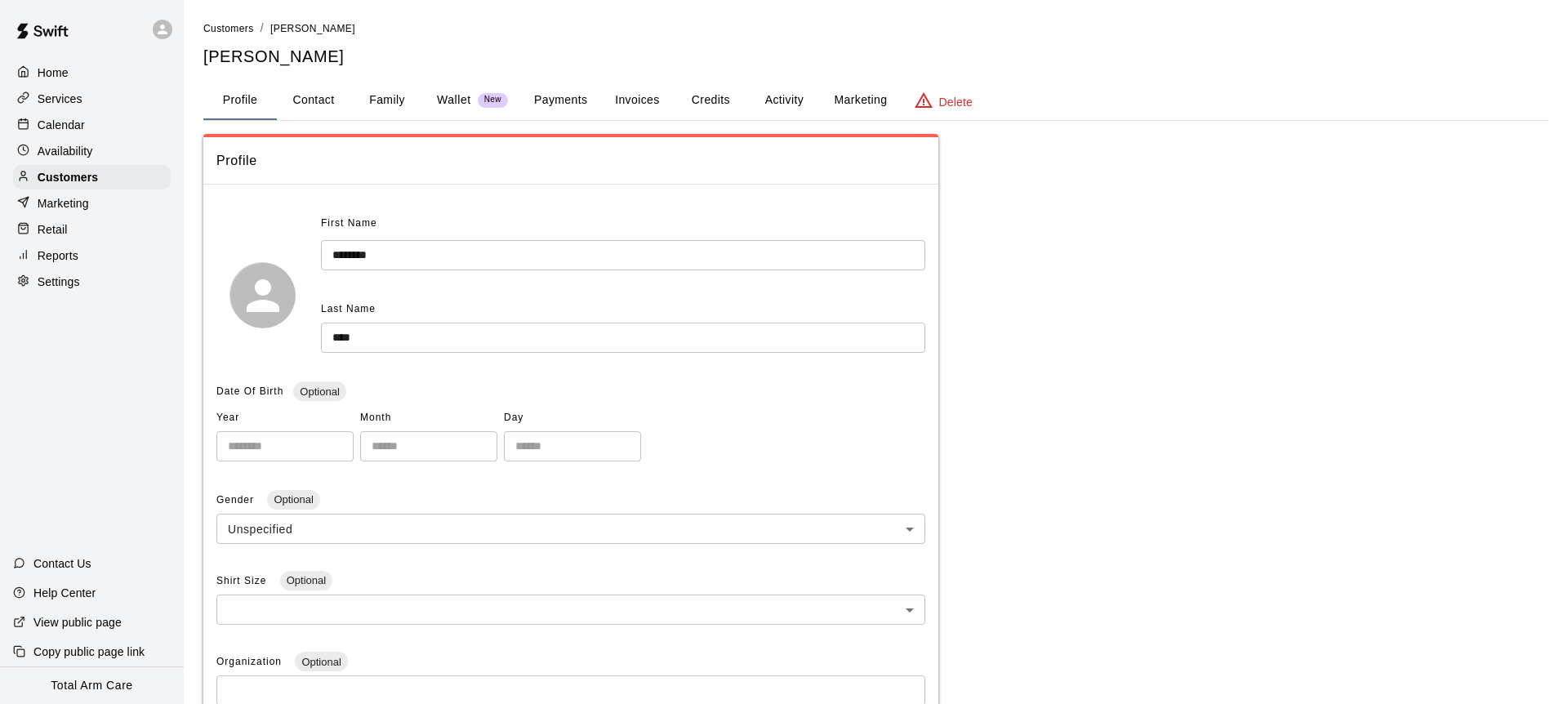
click at [778, 91] on button "Activity" at bounding box center [784, 100] width 73 height 39
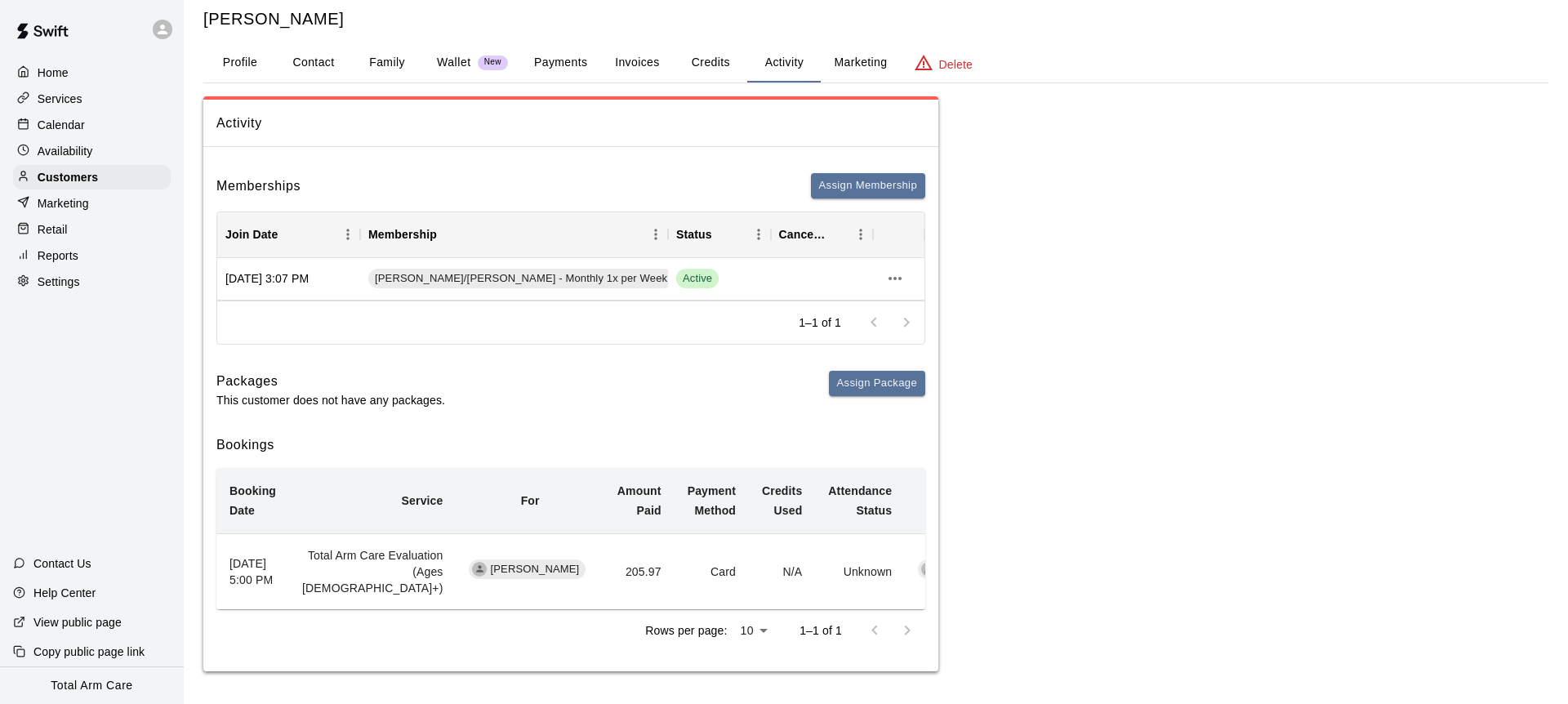
scroll to position [54, 0]
click at [729, 173] on div "Memberships Assign Membership" at bounding box center [571, 186] width 709 height 25
click at [871, 371] on button "Assign Package" at bounding box center [877, 383] width 96 height 25
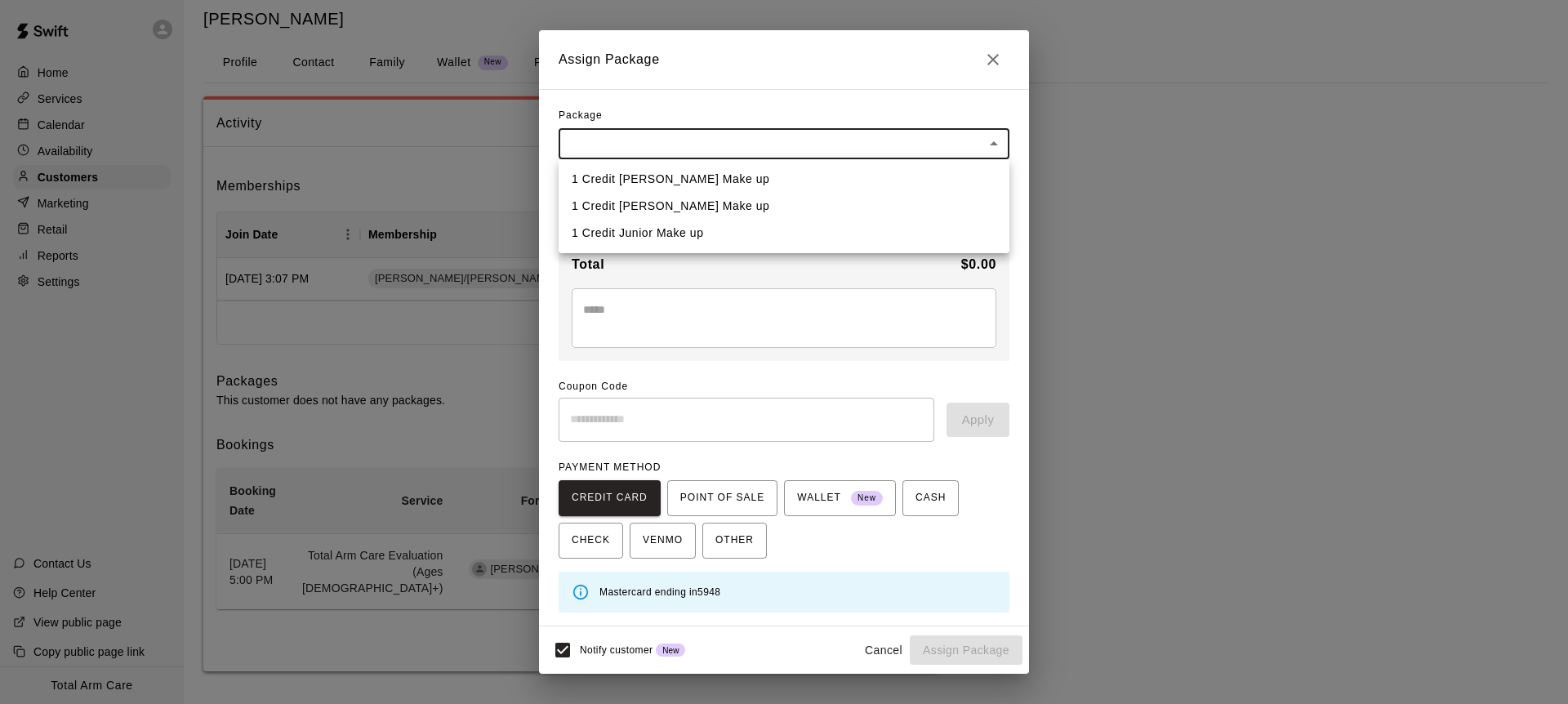
click at [620, 132] on body "Home Services Calendar Availability Customers Marketing Retail Reports Settings…" at bounding box center [784, 333] width 1568 height 742
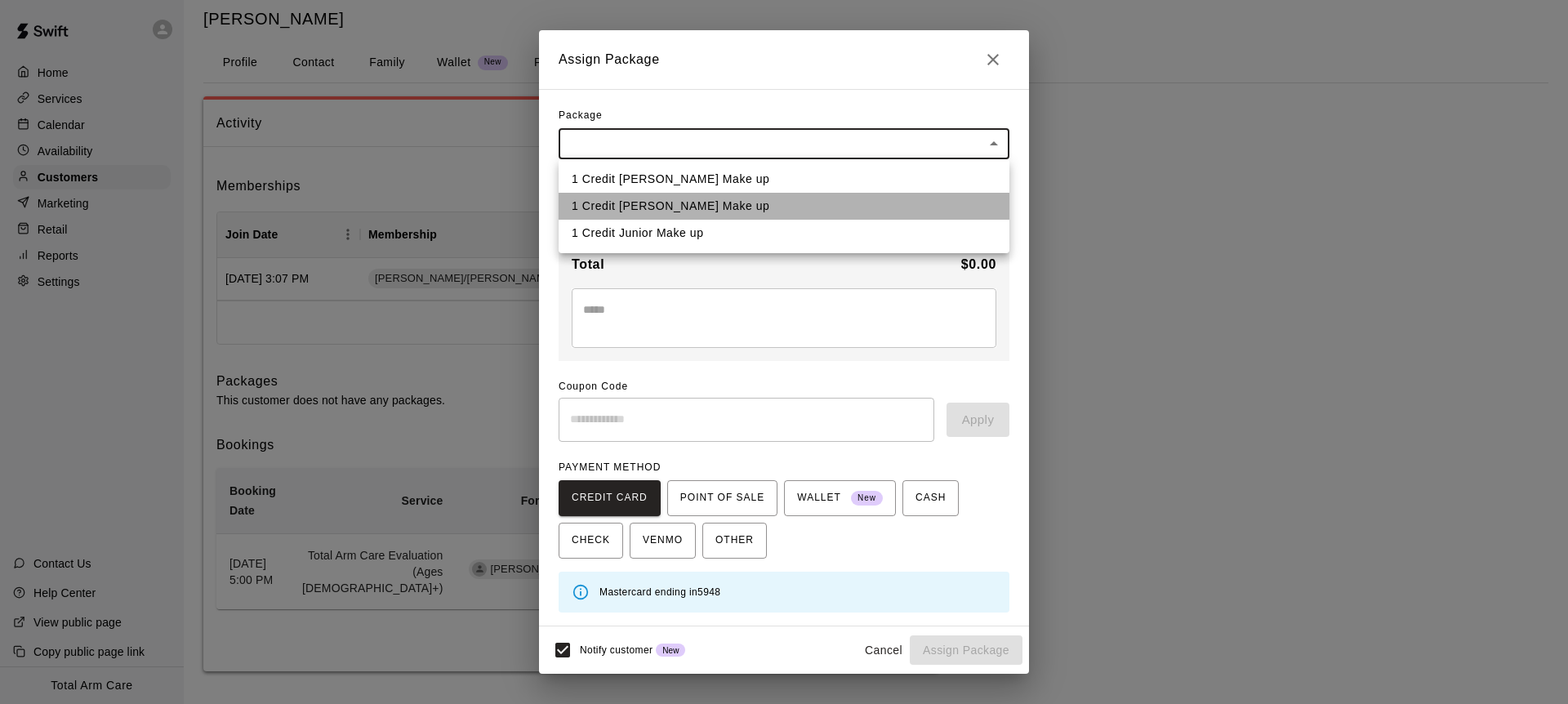
click at [666, 205] on li "1 Credit [PERSON_NAME] Make up" at bounding box center [784, 207] width 451 height 27
type input "**********"
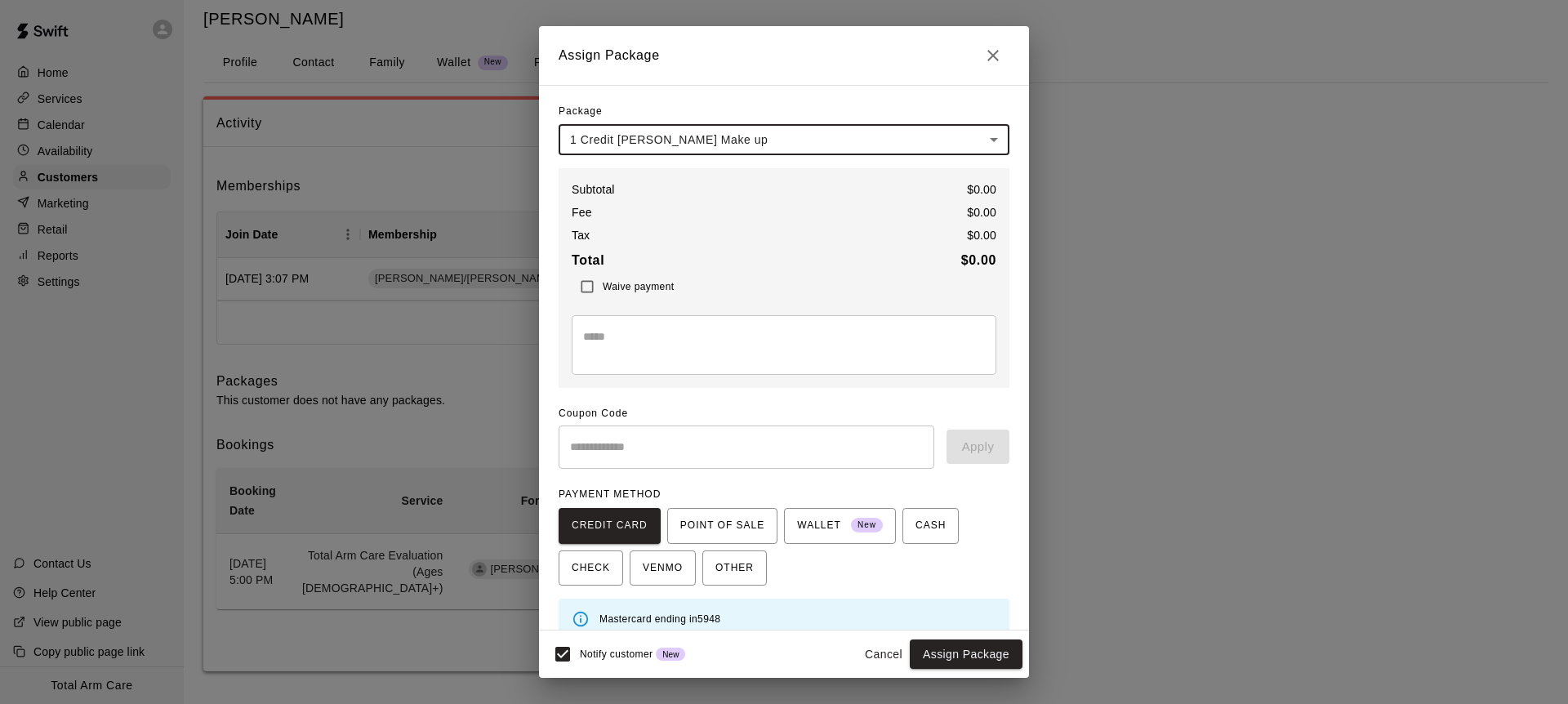
click at [630, 129] on body "**********" at bounding box center [784, 333] width 1568 height 742
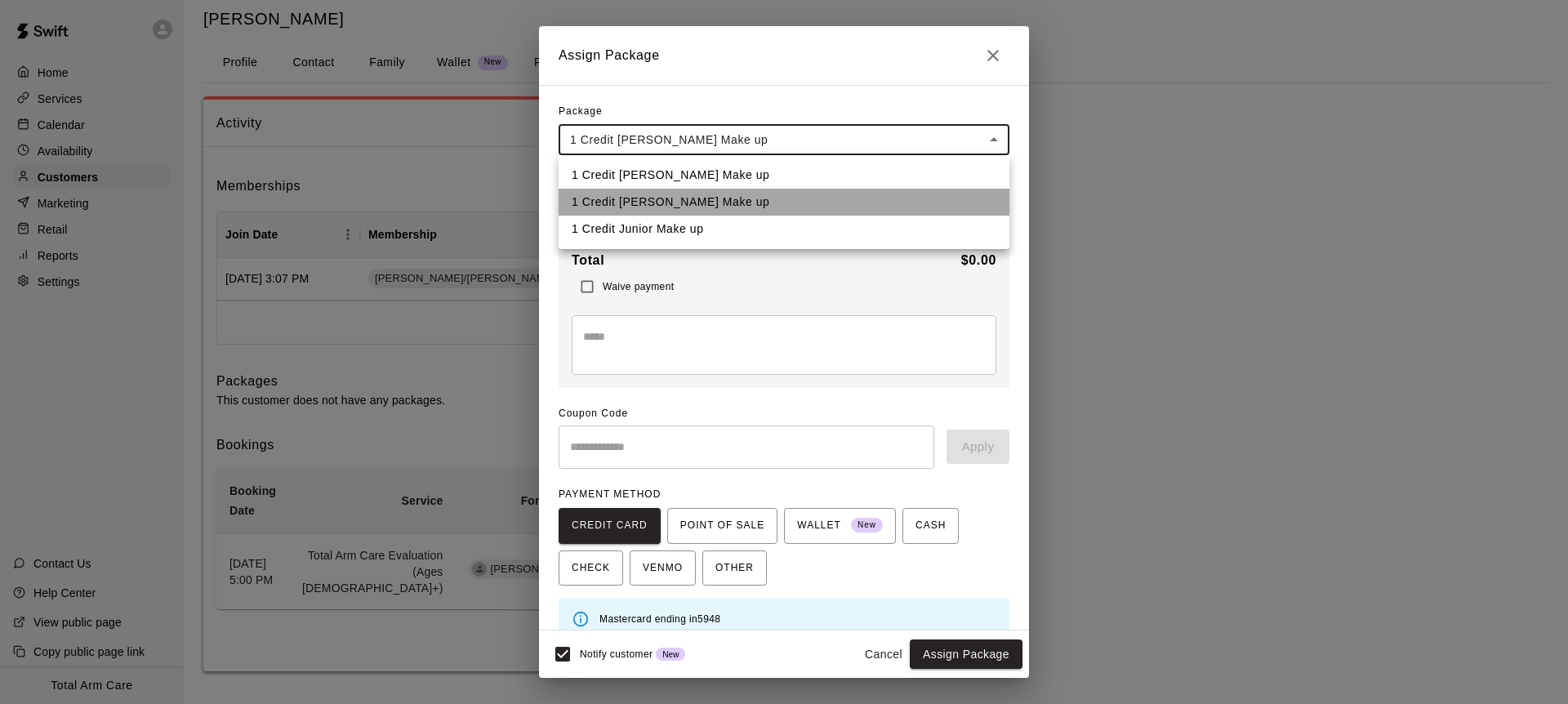
click at [642, 202] on li "1 Credit [PERSON_NAME] Make up" at bounding box center [784, 202] width 451 height 27
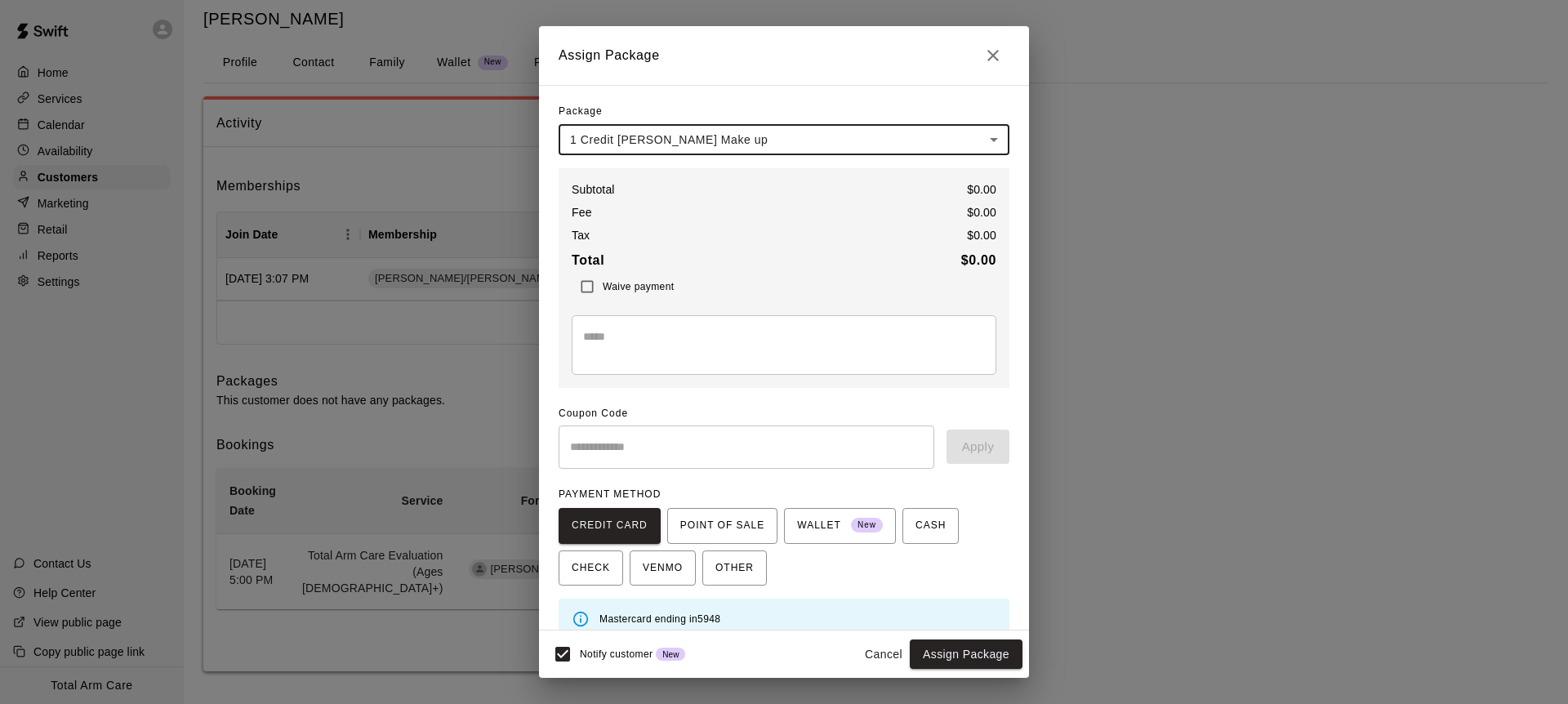
click at [783, 389] on div "**********" at bounding box center [784, 369] width 451 height 541
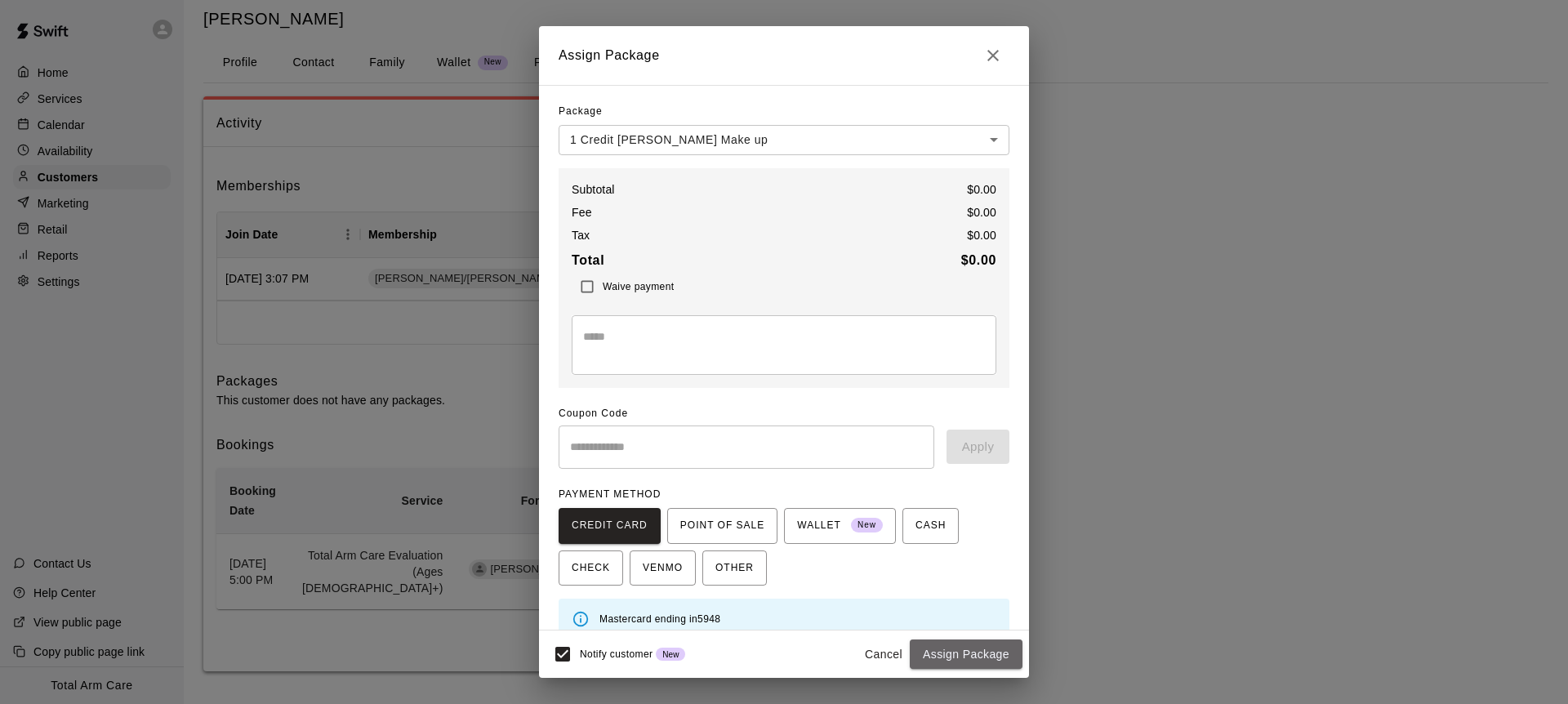
click at [968, 664] on button "Assign Package" at bounding box center [967, 654] width 112 height 30
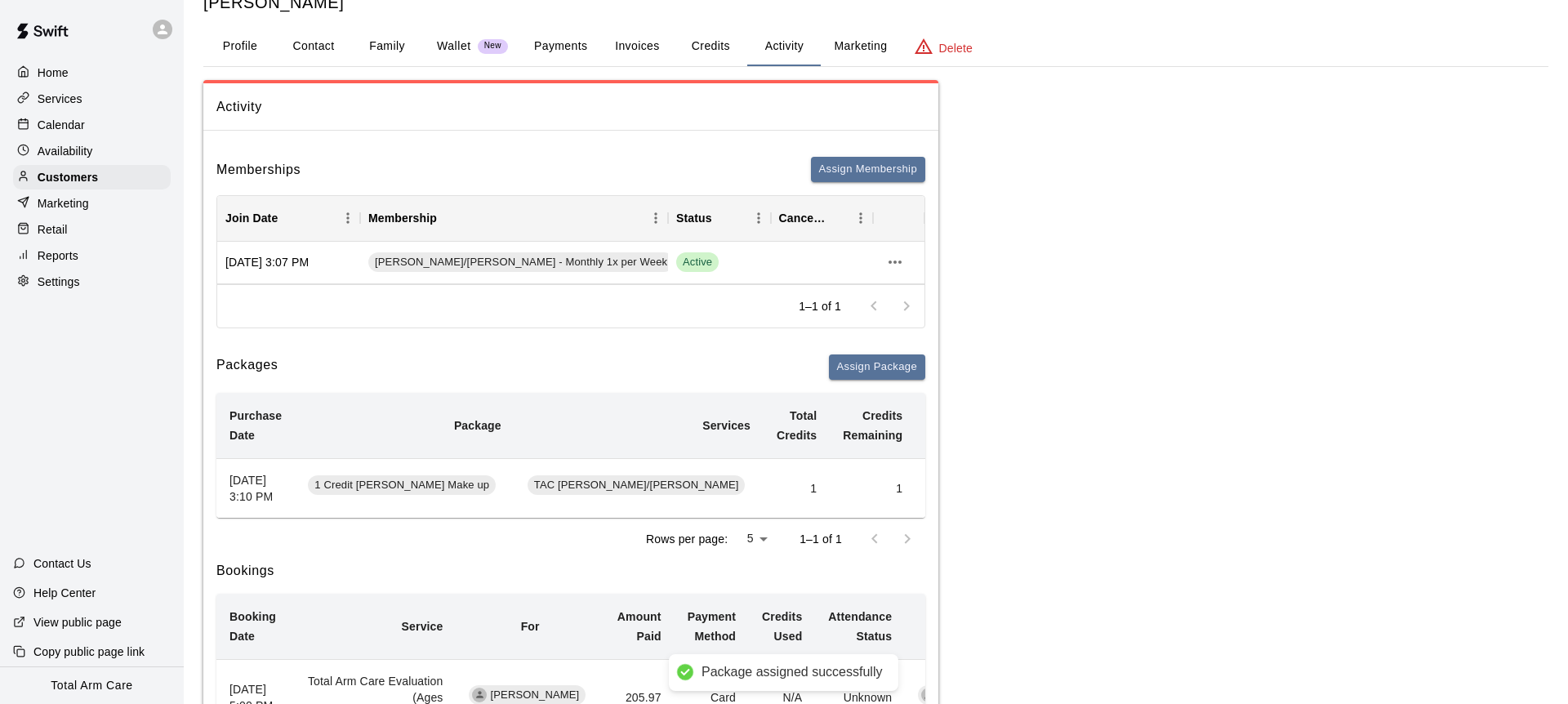
drag, startPoint x: 658, startPoint y: 338, endPoint x: 678, endPoint y: 345, distance: 21.2
click at [659, 338] on div "Memberships Assign Membership Join Date Membership Status Cancel Date [DATE] 3:…" at bounding box center [572, 470] width 736 height 653
